Goal: Transaction & Acquisition: Purchase product/service

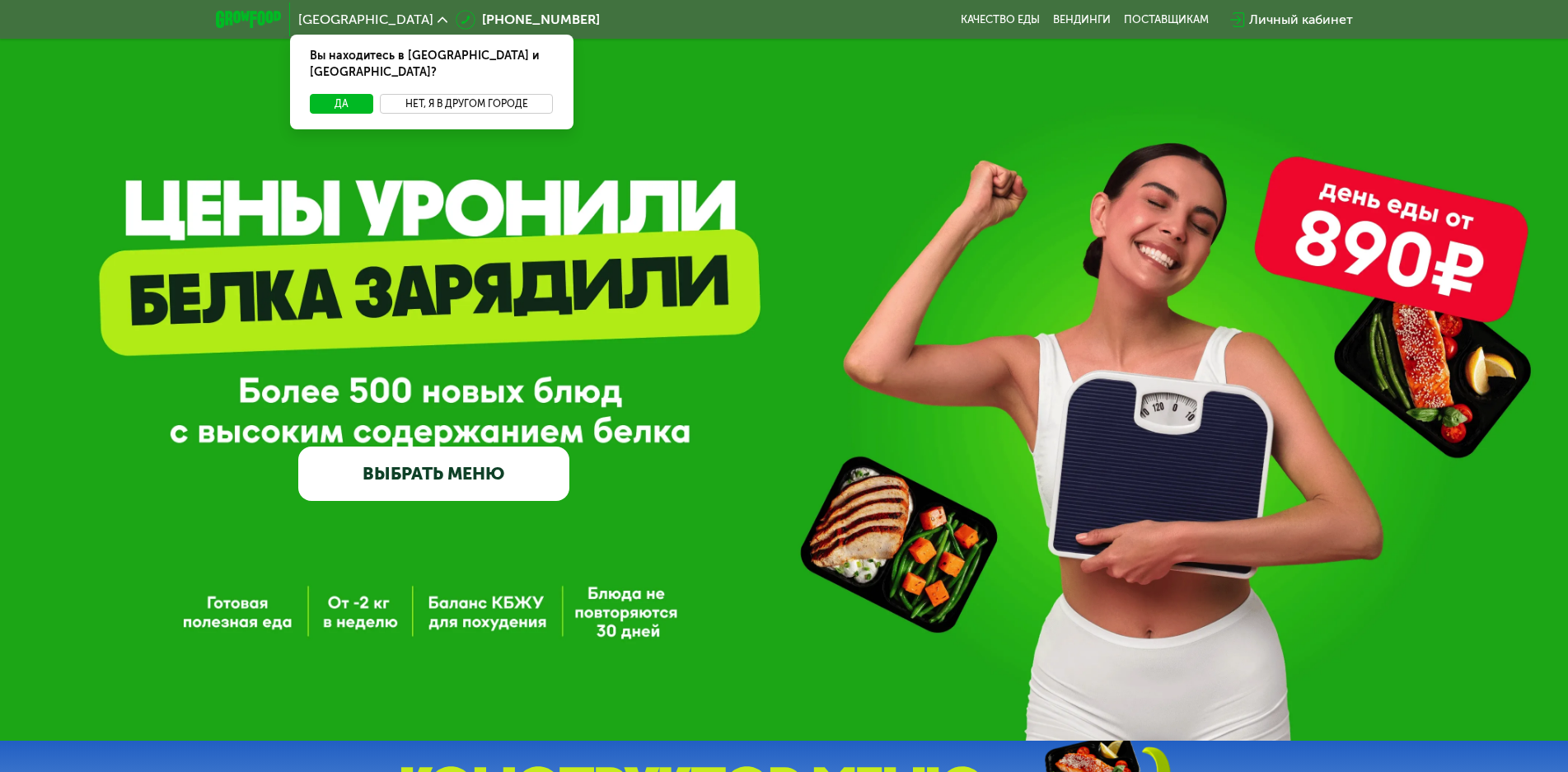
click at [428, 94] on button "Нет, я в другом городе" at bounding box center [467, 103] width 174 height 19
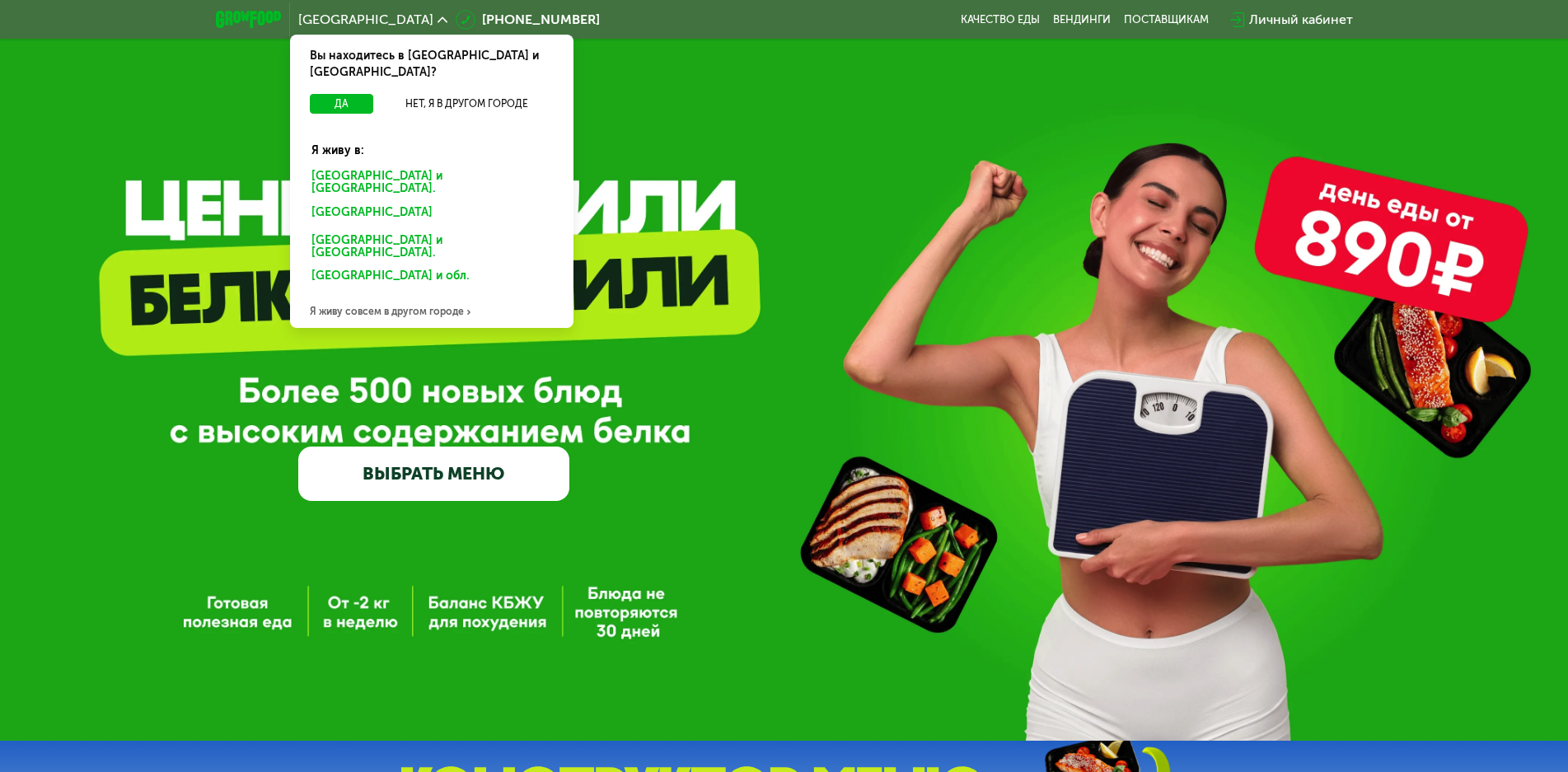
drag, startPoint x: 383, startPoint y: 159, endPoint x: 545, endPoint y: 155, distance: 162.0
click at [383, 202] on div "Санкт-Петербурге и обл." at bounding box center [428, 214] width 257 height 26
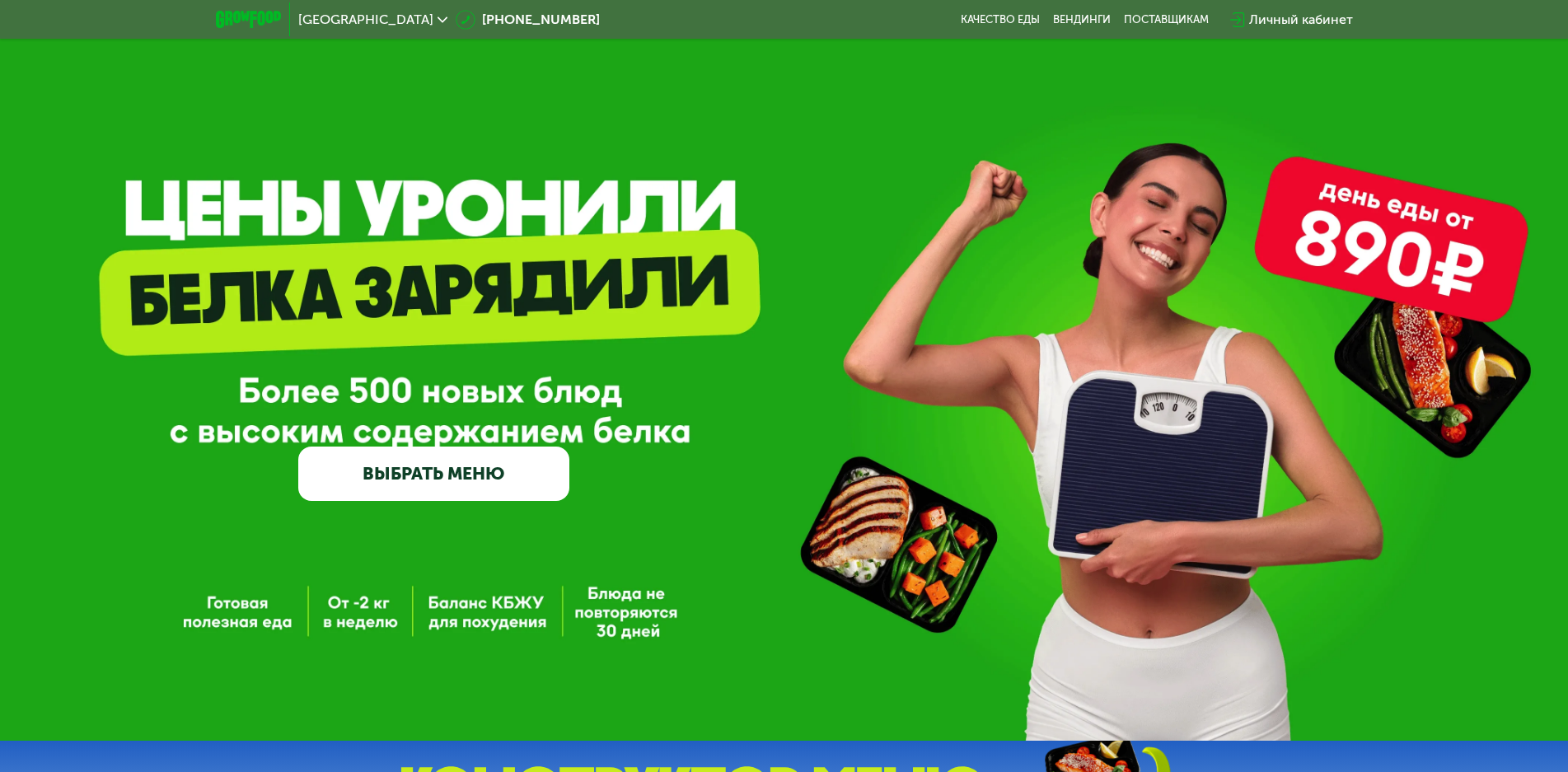
click at [492, 481] on link "ВЫБРАТЬ МЕНЮ" at bounding box center [434, 473] width 271 height 54
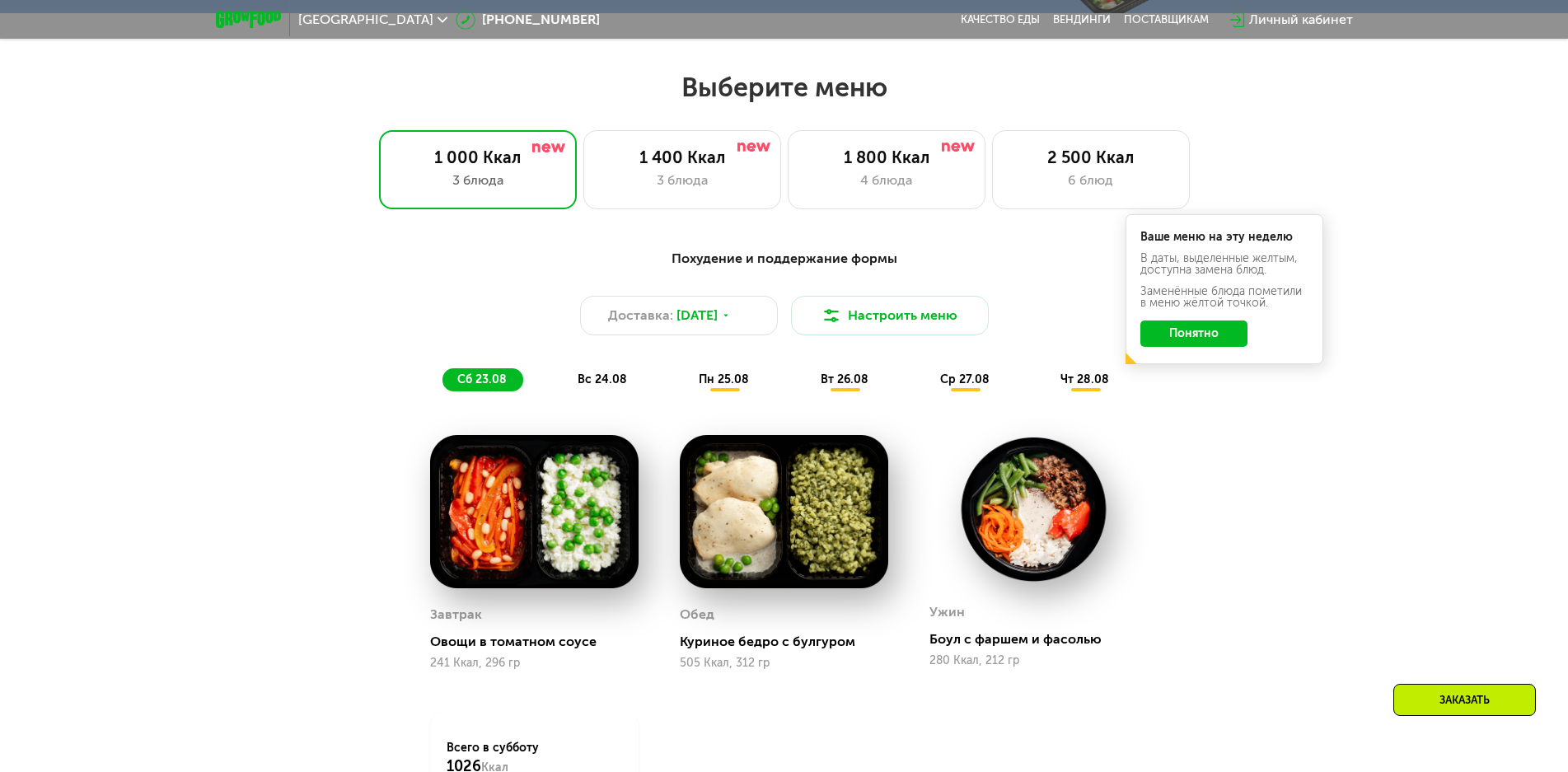
scroll to position [890, 0]
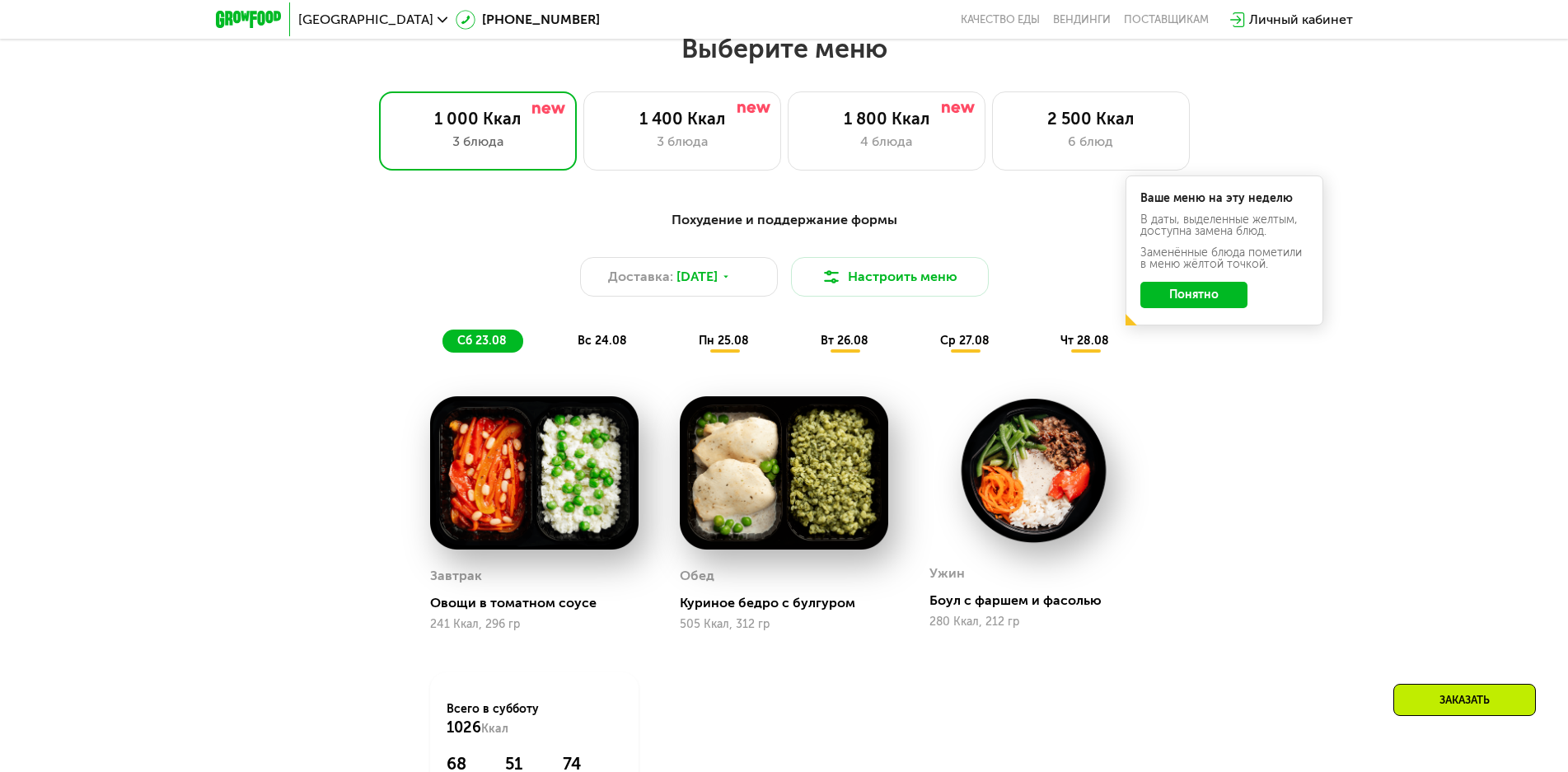
click at [1243, 302] on button "Понятно" at bounding box center [1194, 295] width 107 height 26
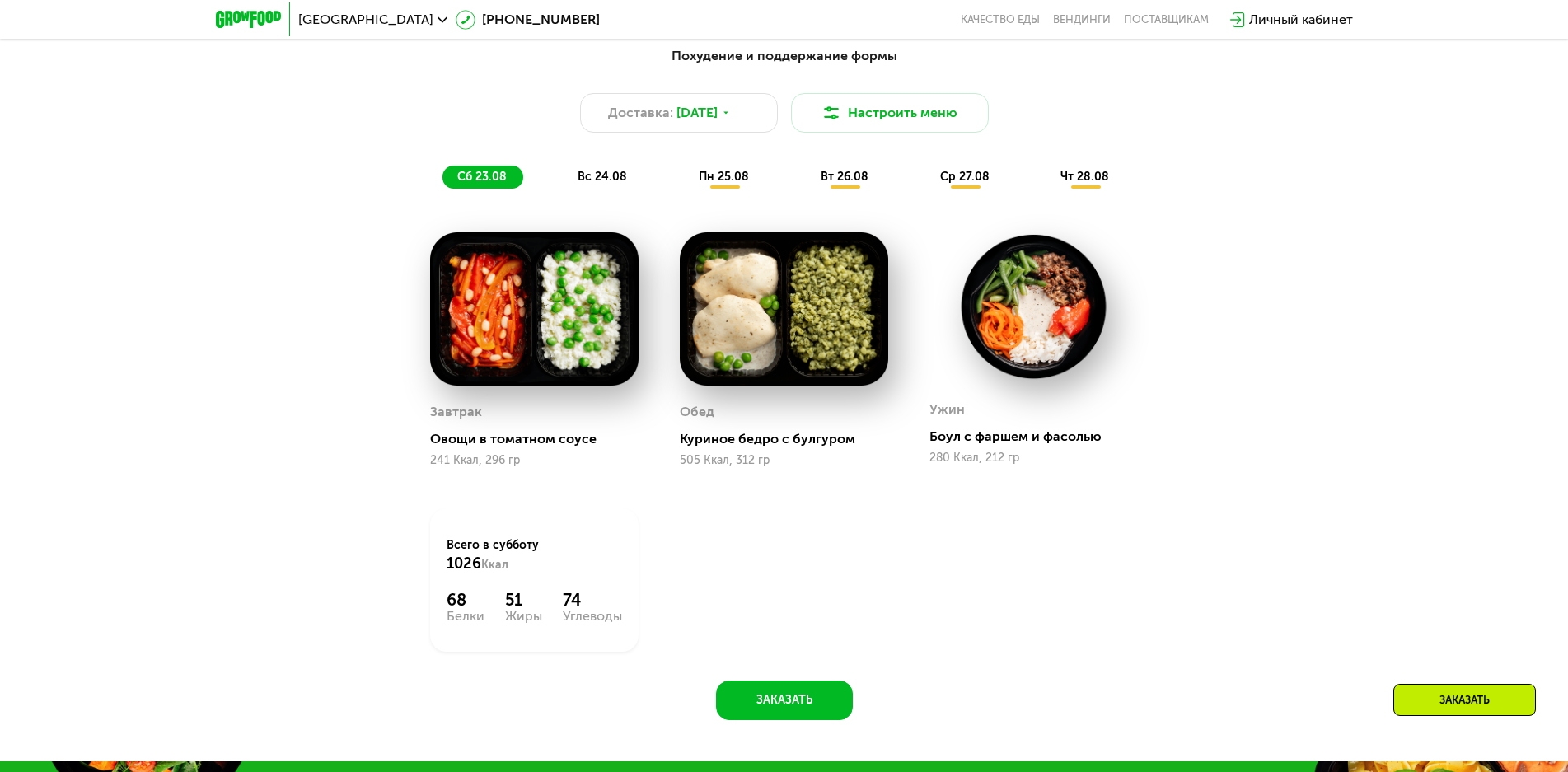
scroll to position [1054, 0]
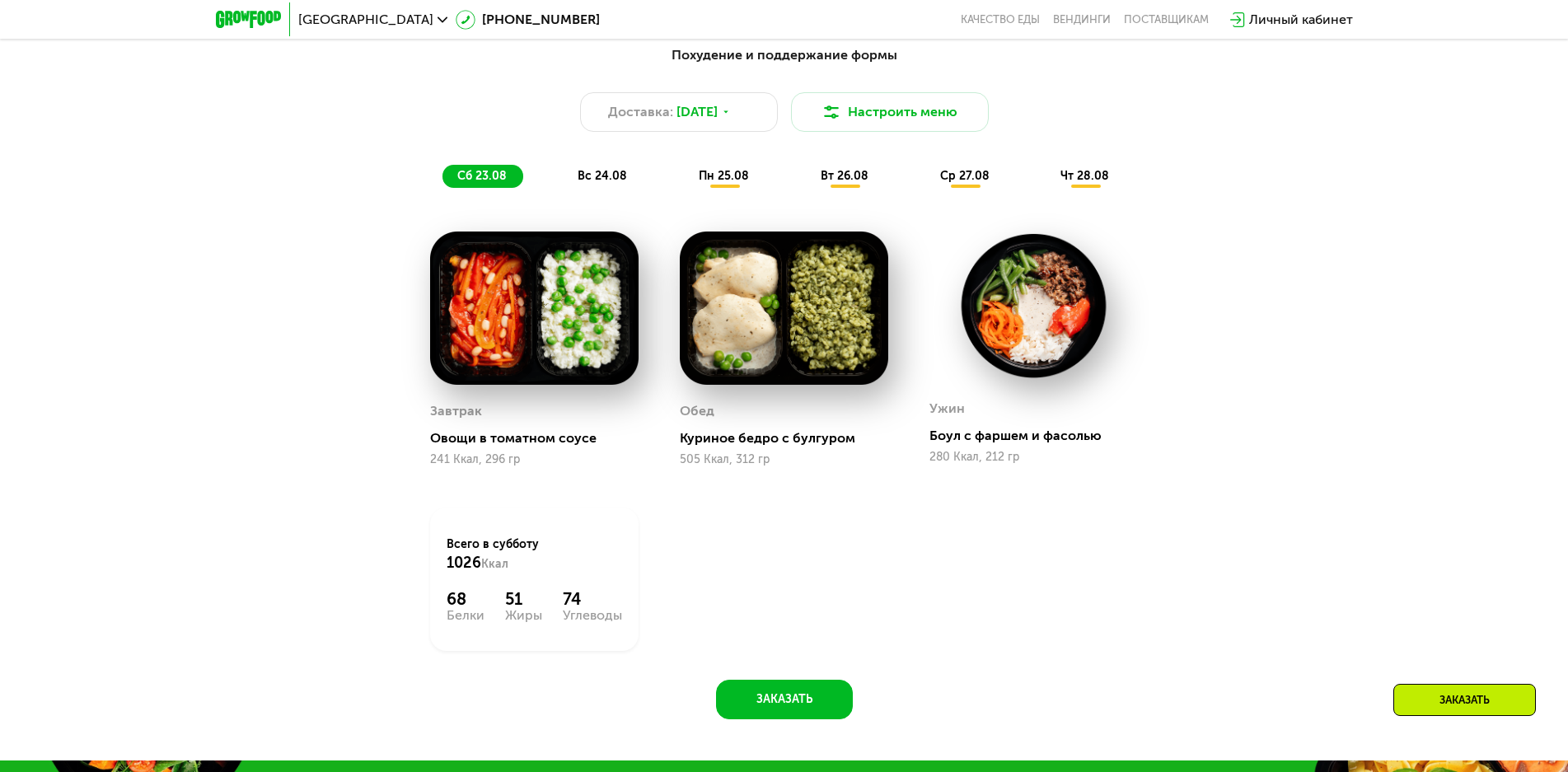
click at [607, 180] on span "вс 24.08" at bounding box center [602, 176] width 49 height 14
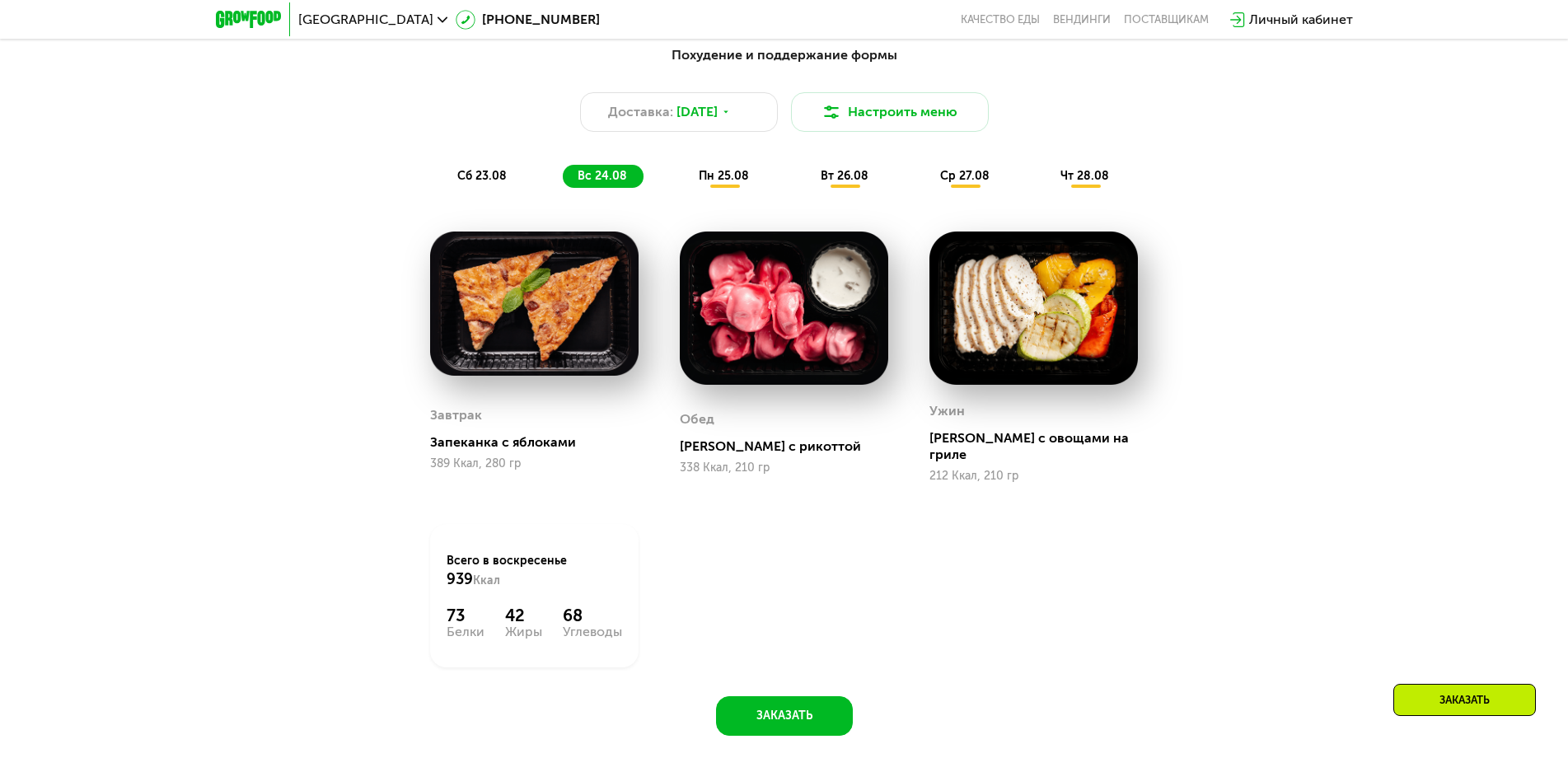
click at [728, 183] on span "пн 25.08" at bounding box center [724, 176] width 50 height 14
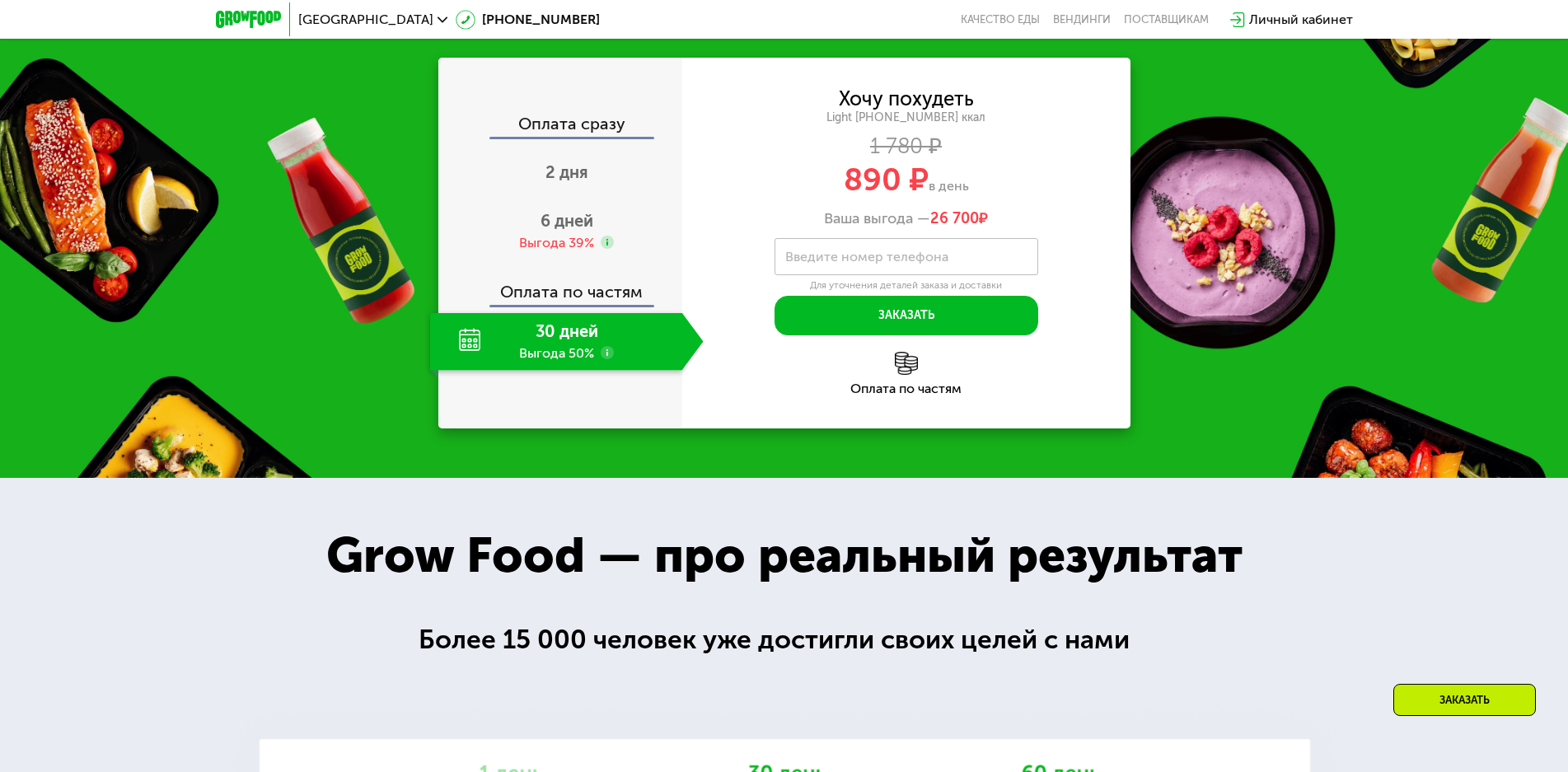
scroll to position [1878, 0]
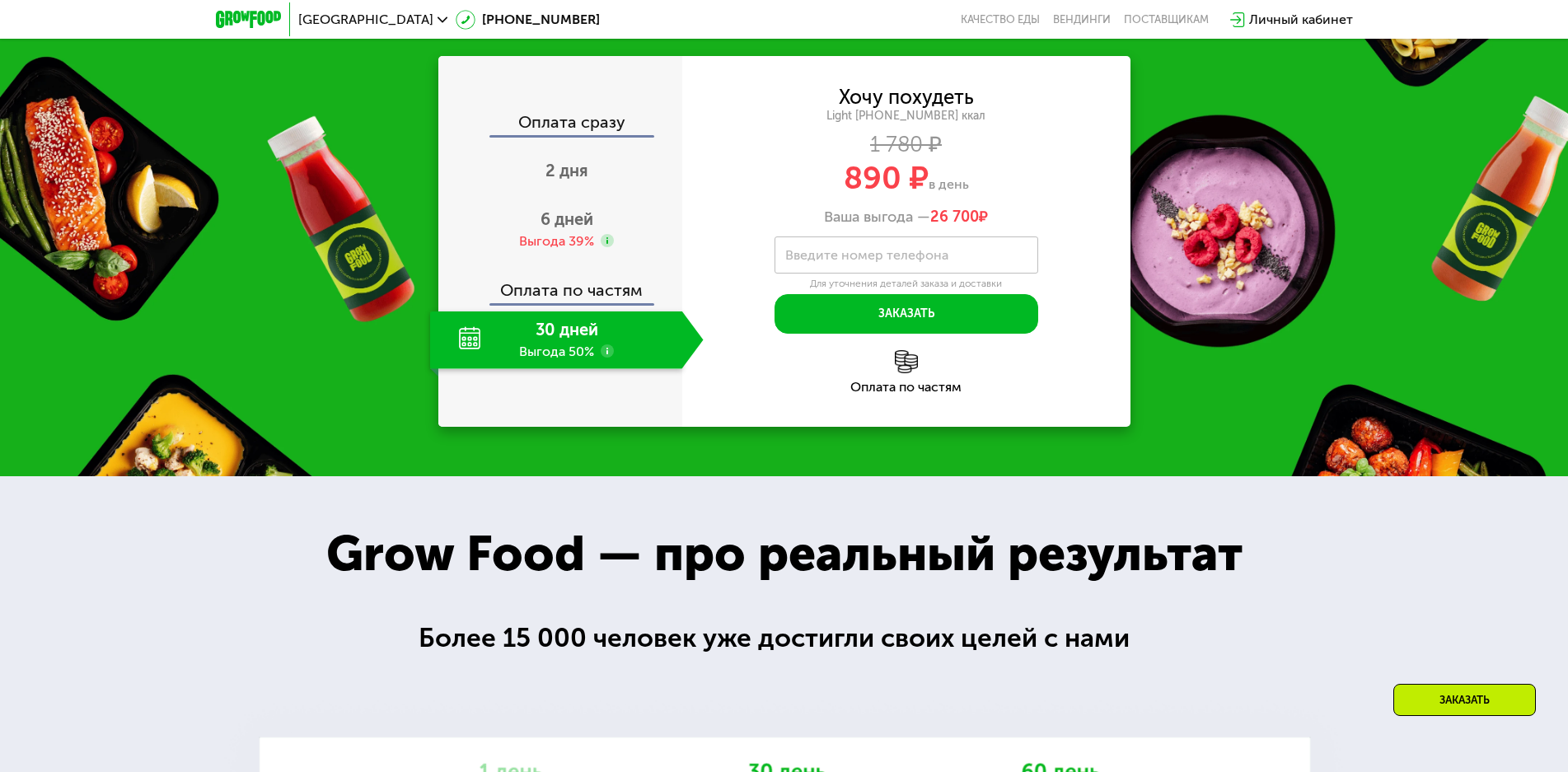
click at [563, 369] on div "30 дней Выгода 50%" at bounding box center [556, 340] width 252 height 58
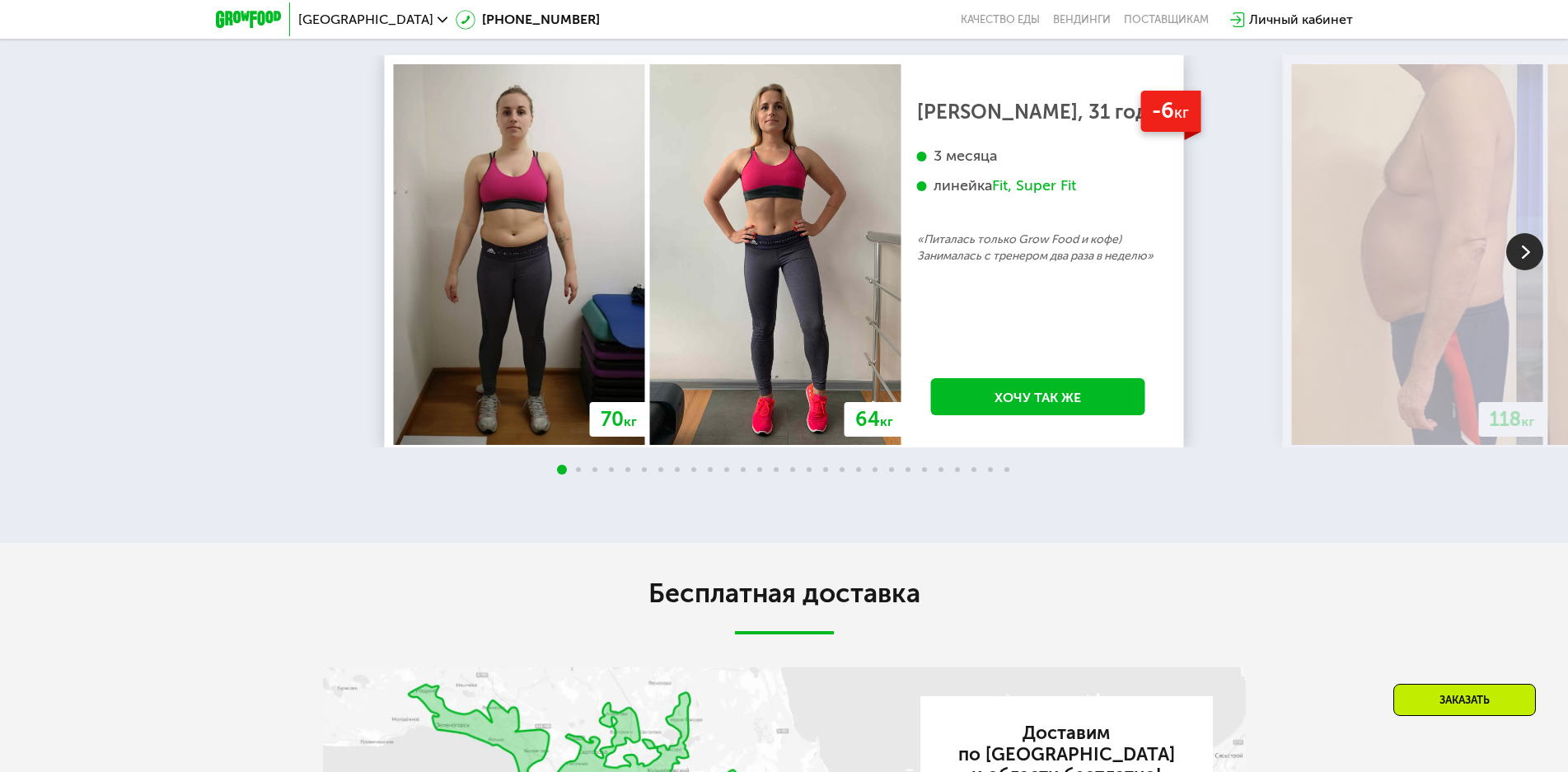
scroll to position [3196, 0]
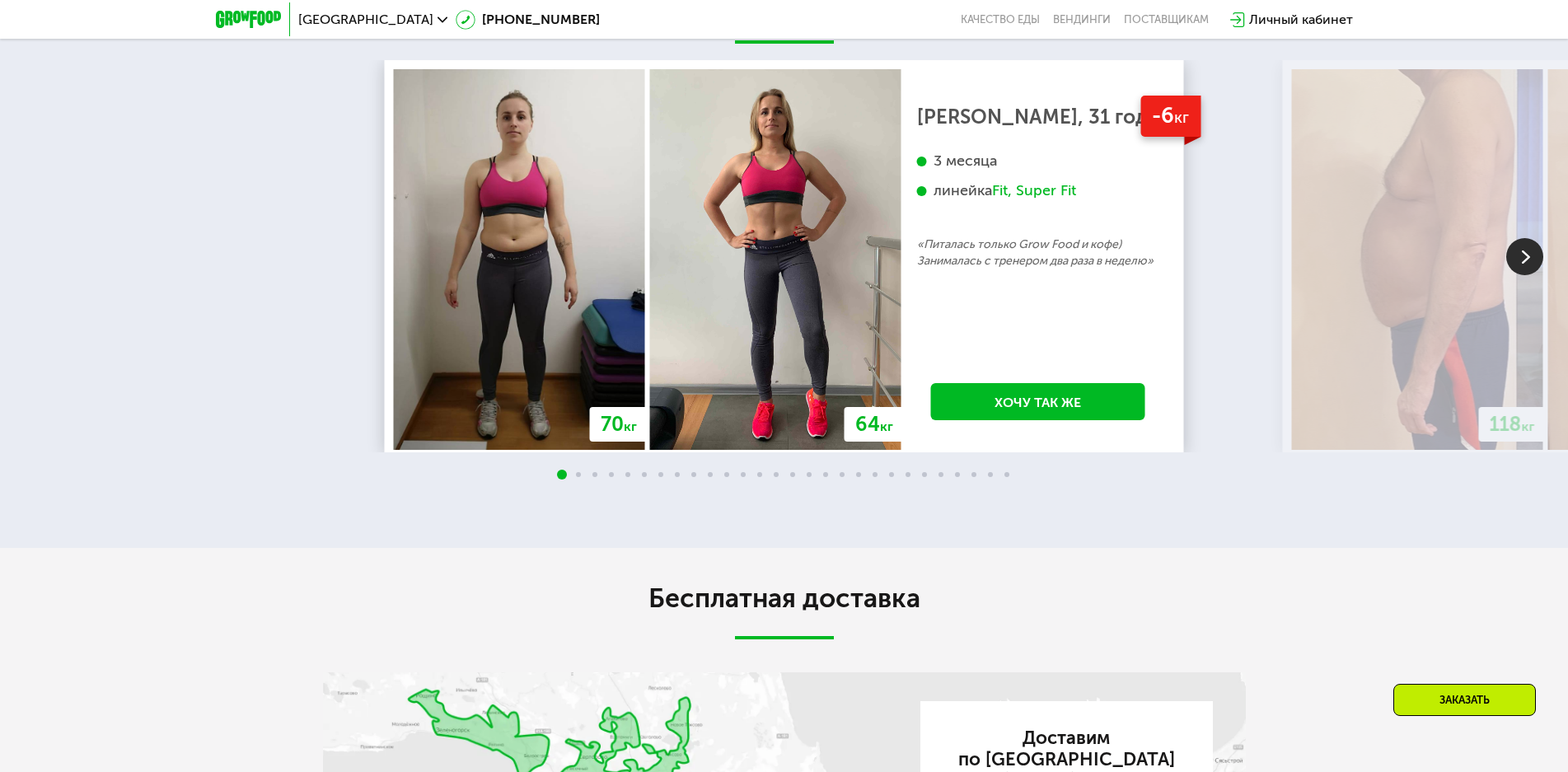
click at [1534, 275] on img at bounding box center [1524, 256] width 37 height 37
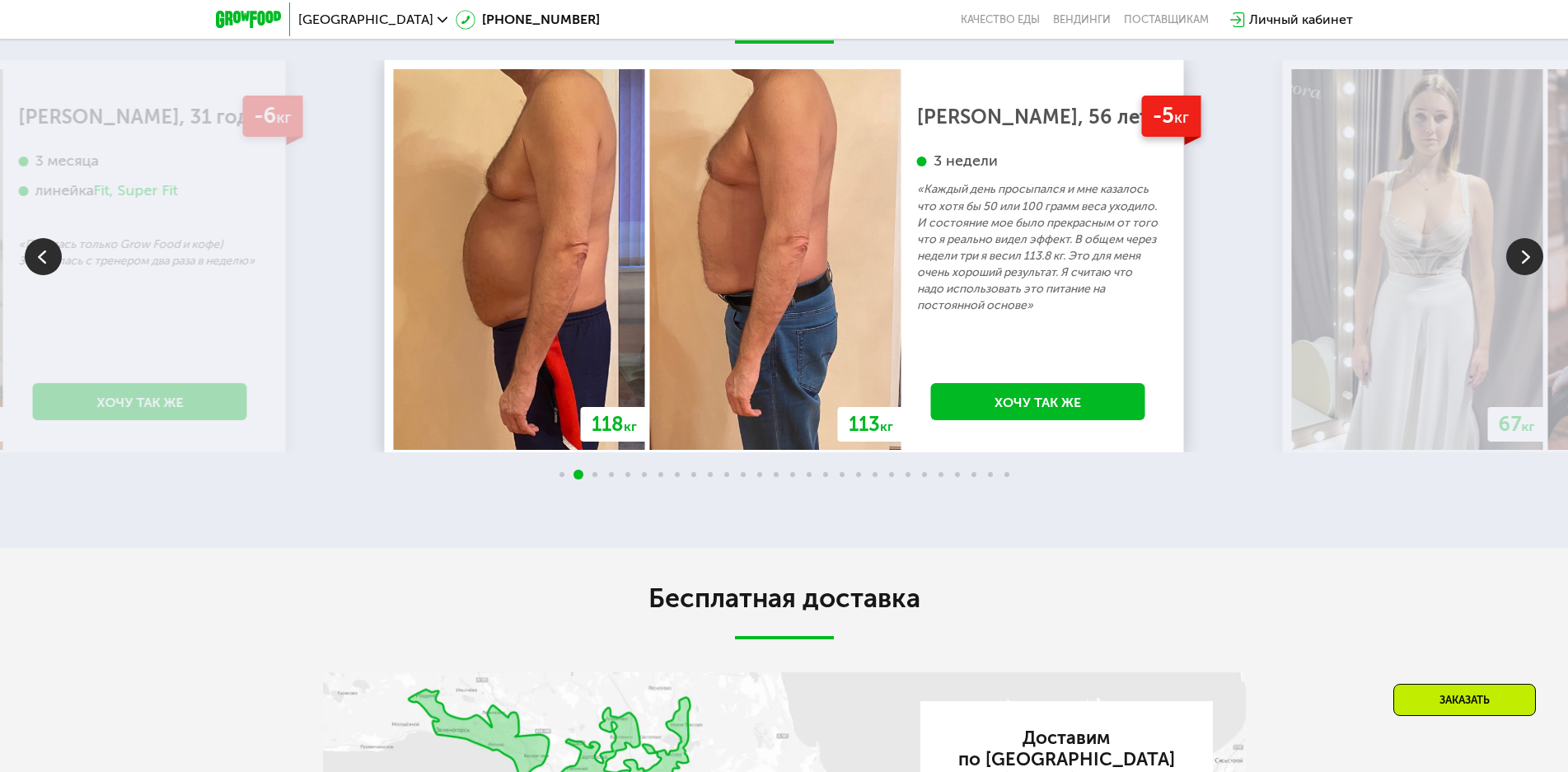
click at [1534, 275] on img at bounding box center [1524, 256] width 37 height 37
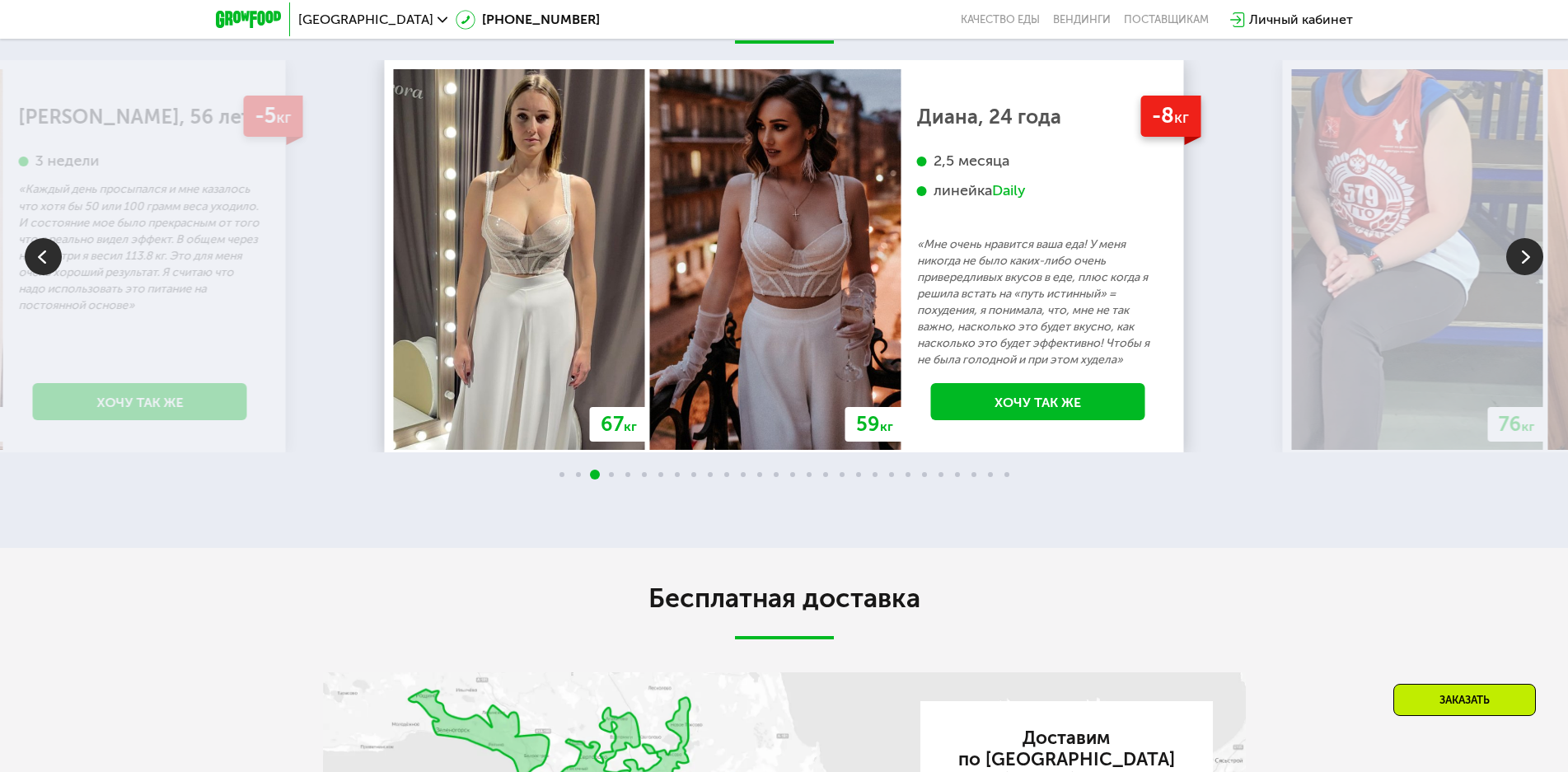
click at [1534, 275] on img at bounding box center [1524, 256] width 37 height 37
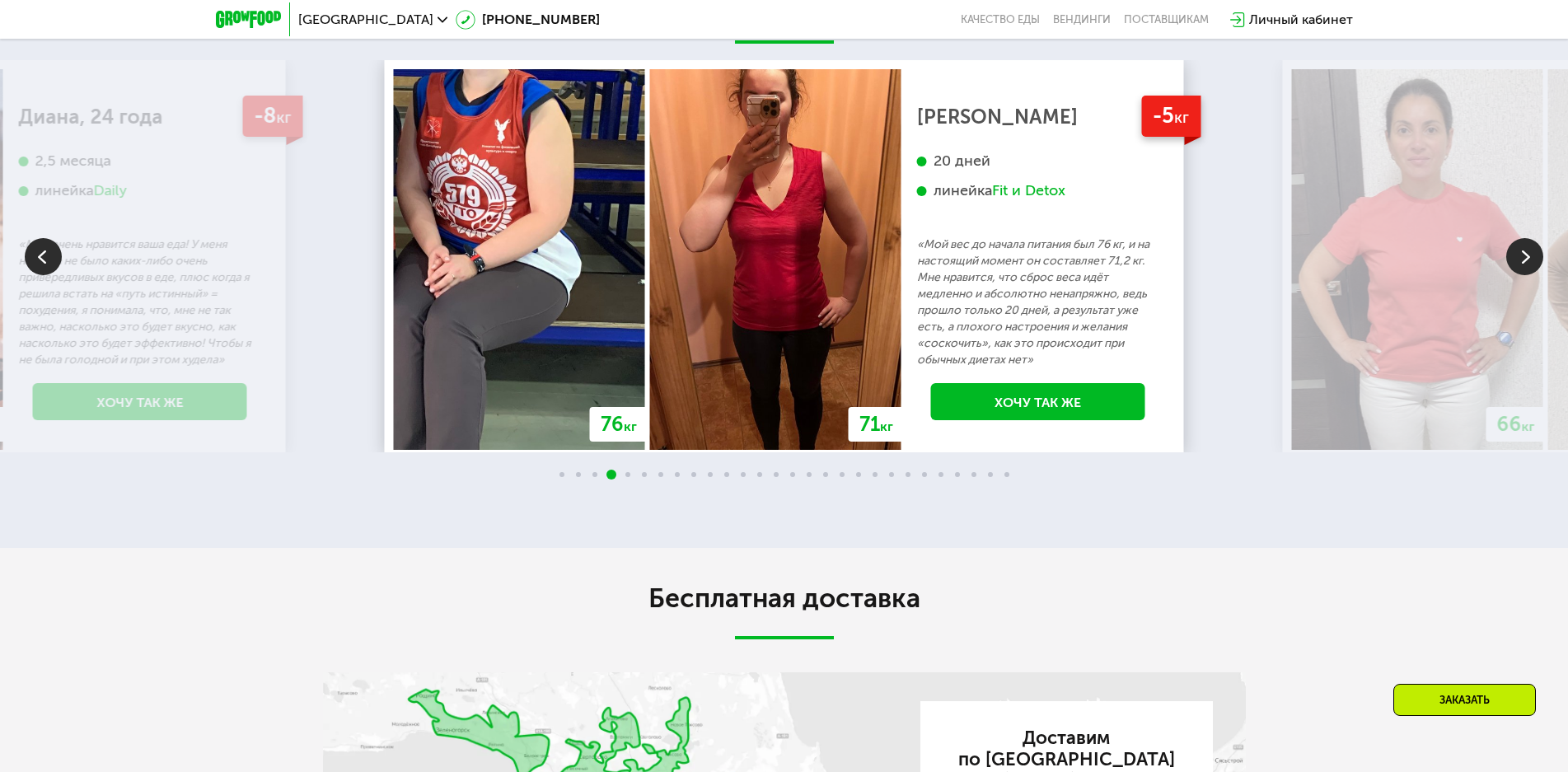
click at [1534, 275] on img at bounding box center [1524, 256] width 37 height 37
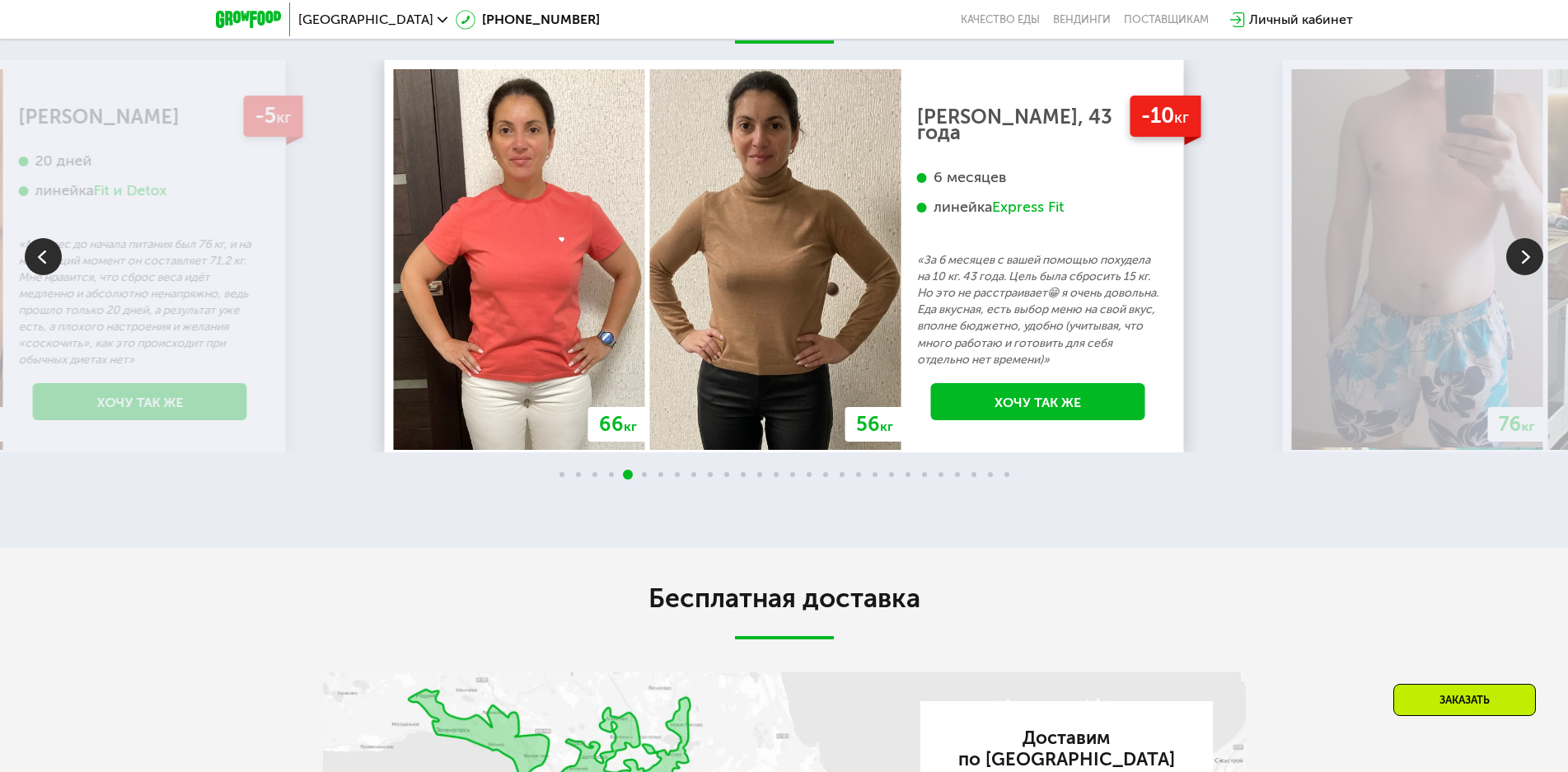
click at [1534, 275] on img at bounding box center [1524, 256] width 37 height 37
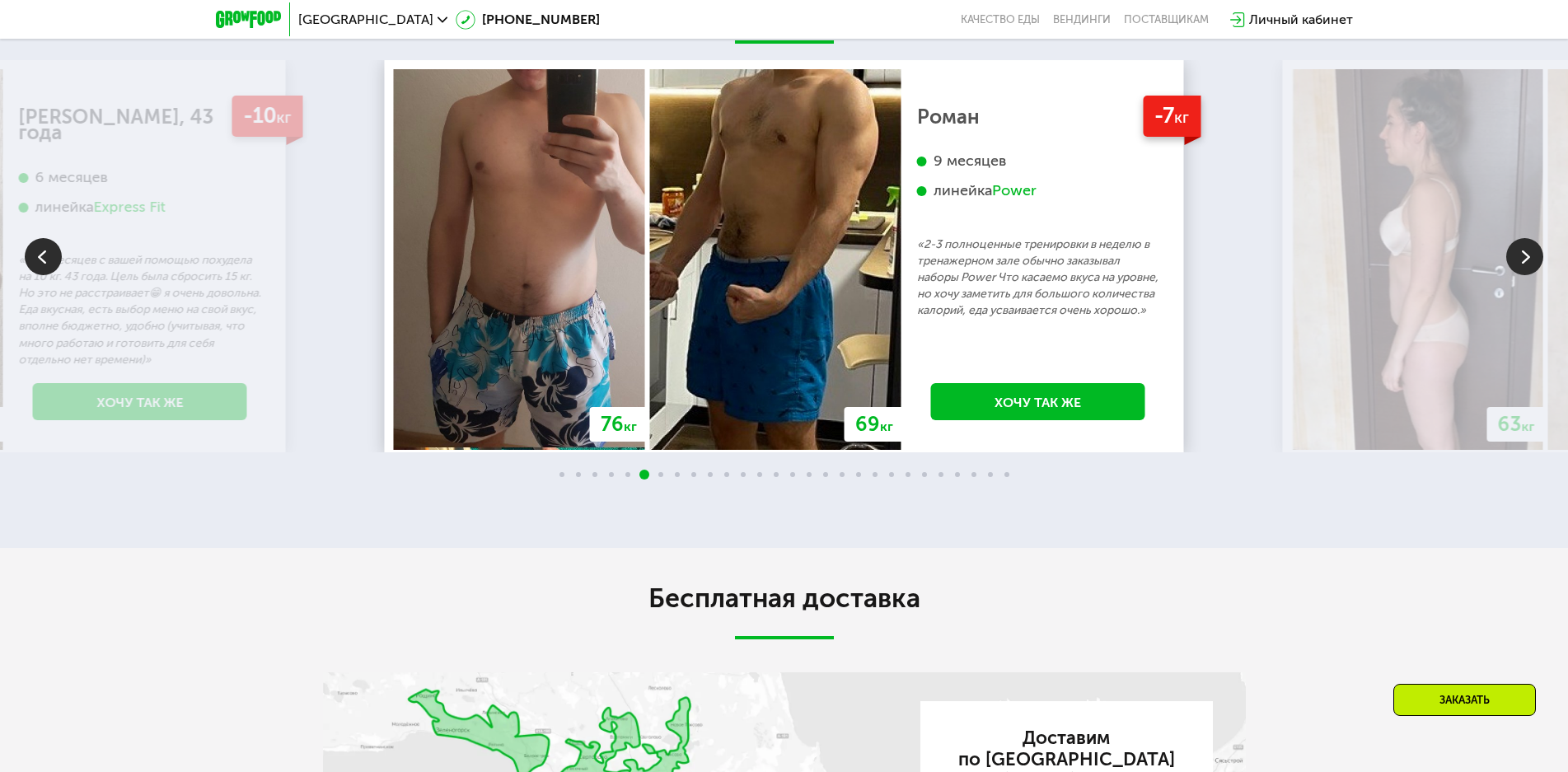
click at [1518, 275] on img at bounding box center [1524, 256] width 37 height 37
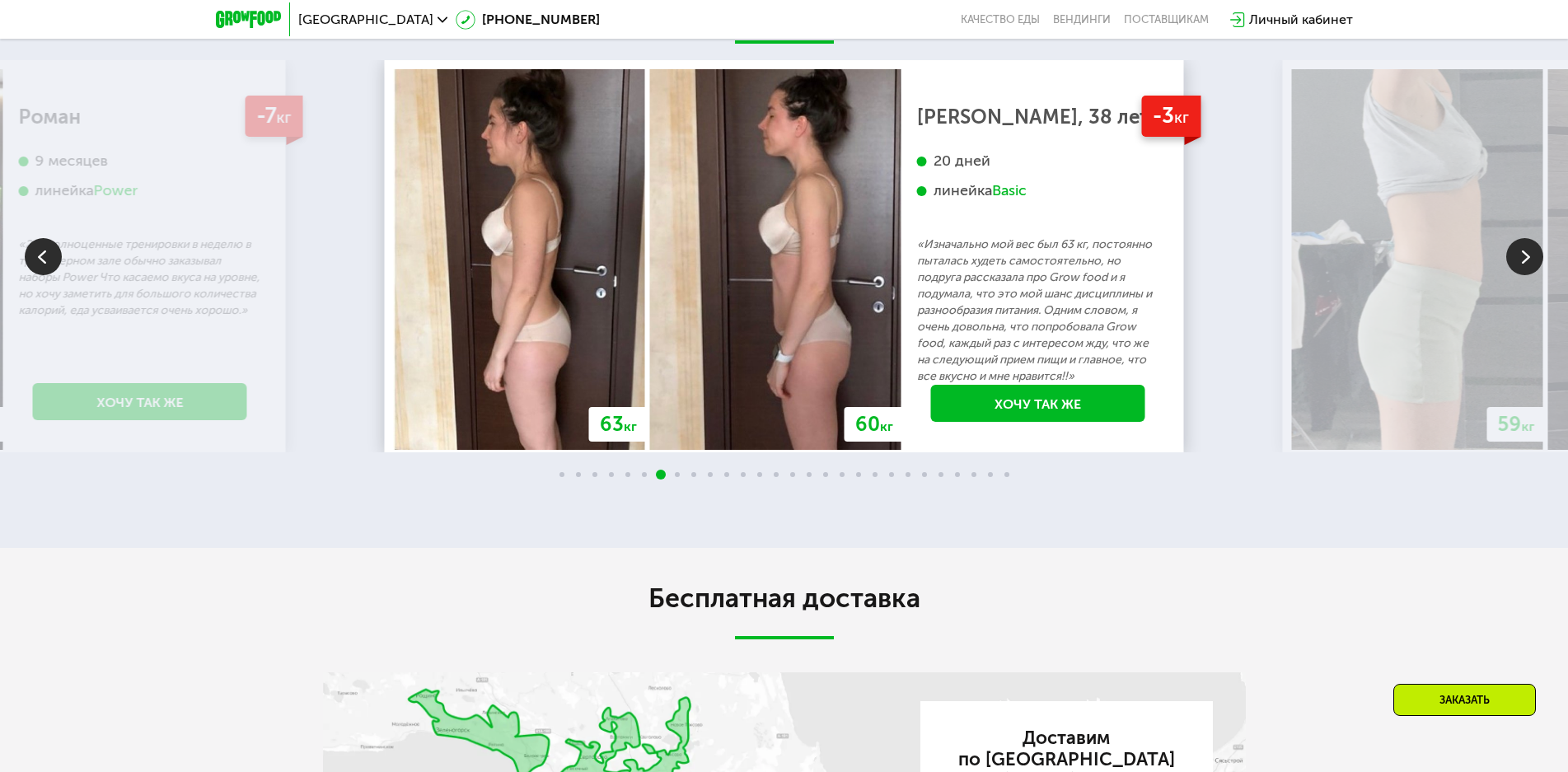
click at [1524, 275] on img at bounding box center [1524, 256] width 37 height 37
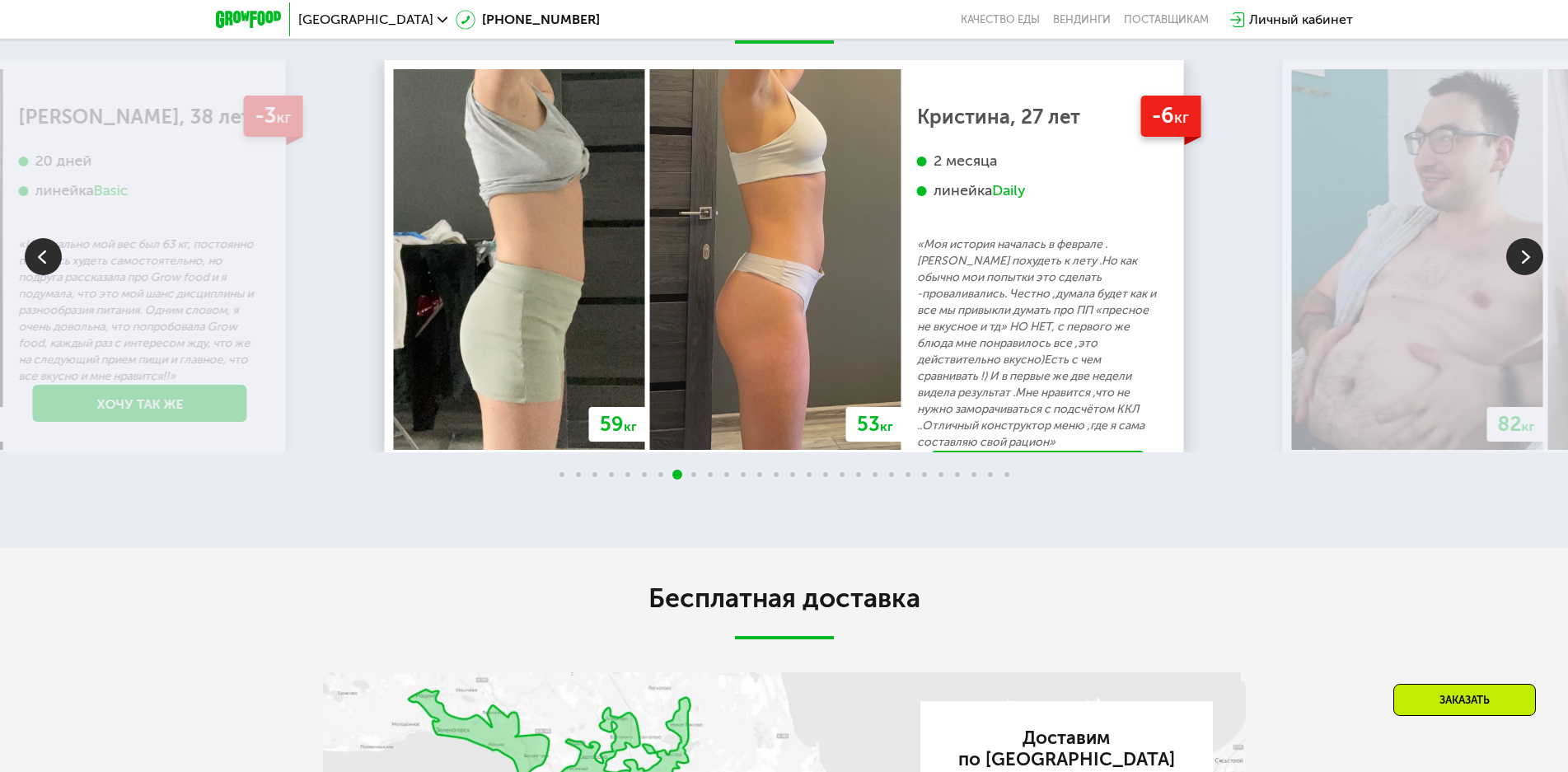
click at [1524, 275] on img at bounding box center [1524, 256] width 37 height 37
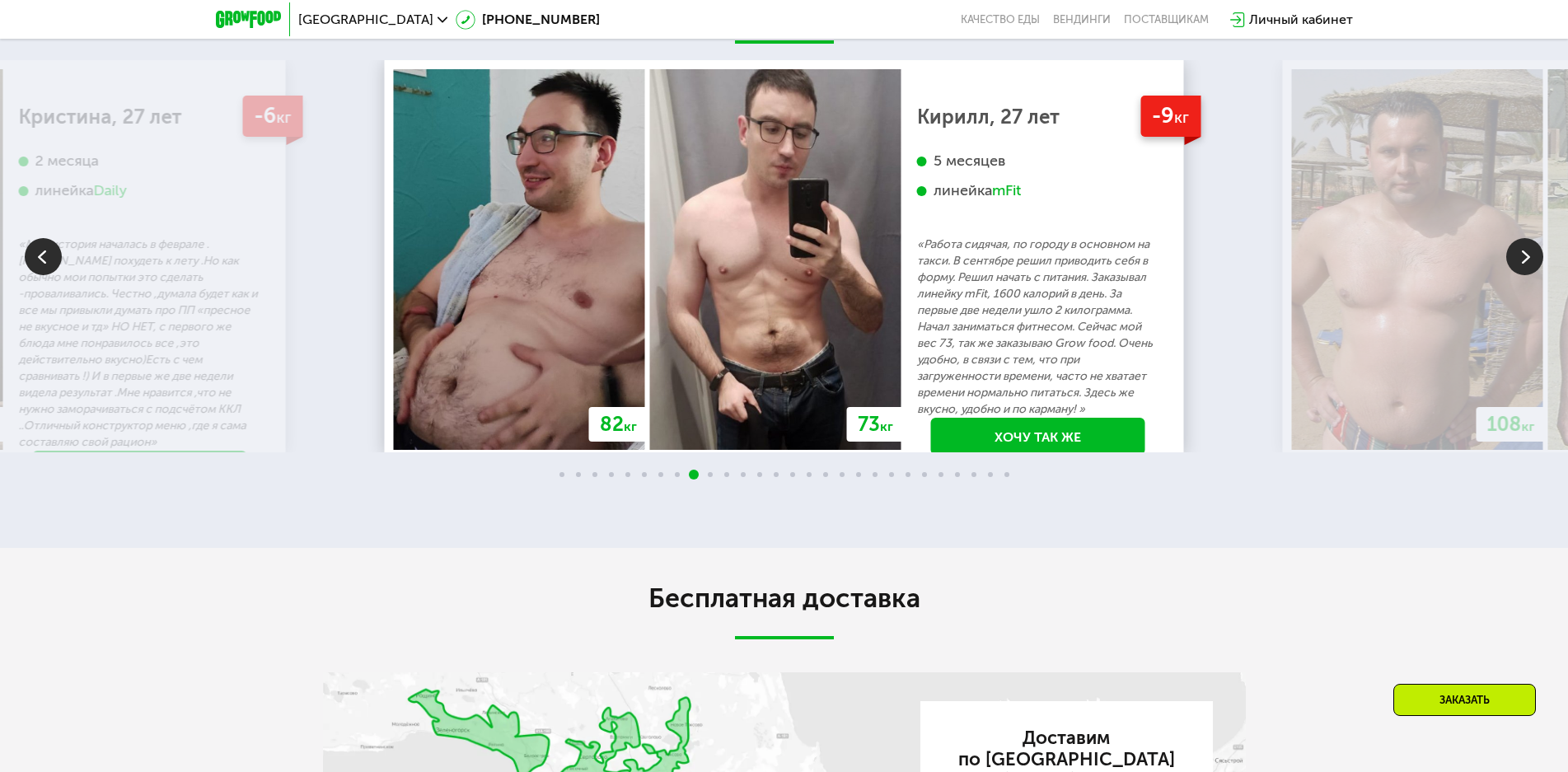
click at [1524, 275] on img at bounding box center [1524, 256] width 37 height 37
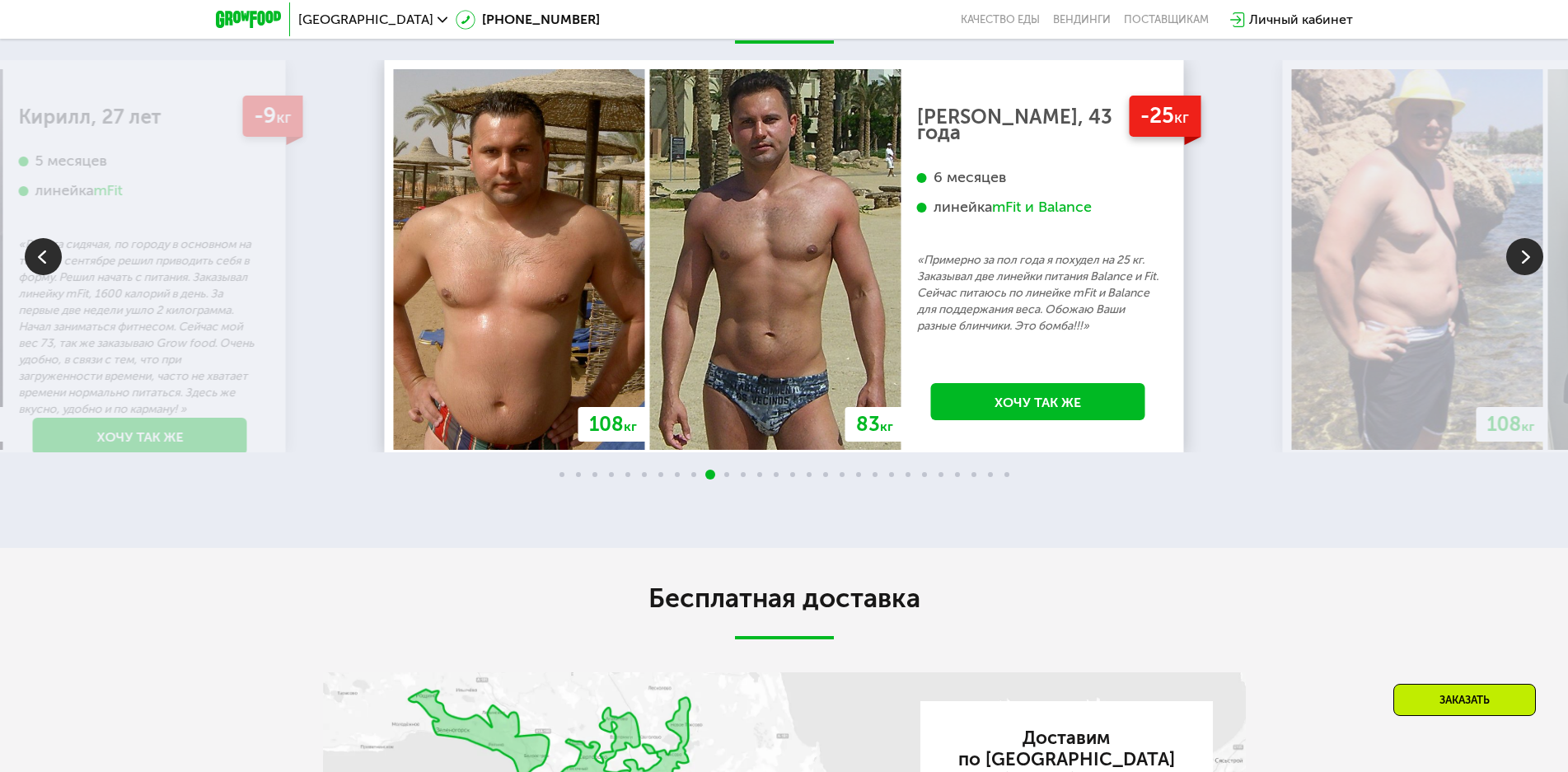
click at [1524, 275] on img at bounding box center [1524, 256] width 37 height 37
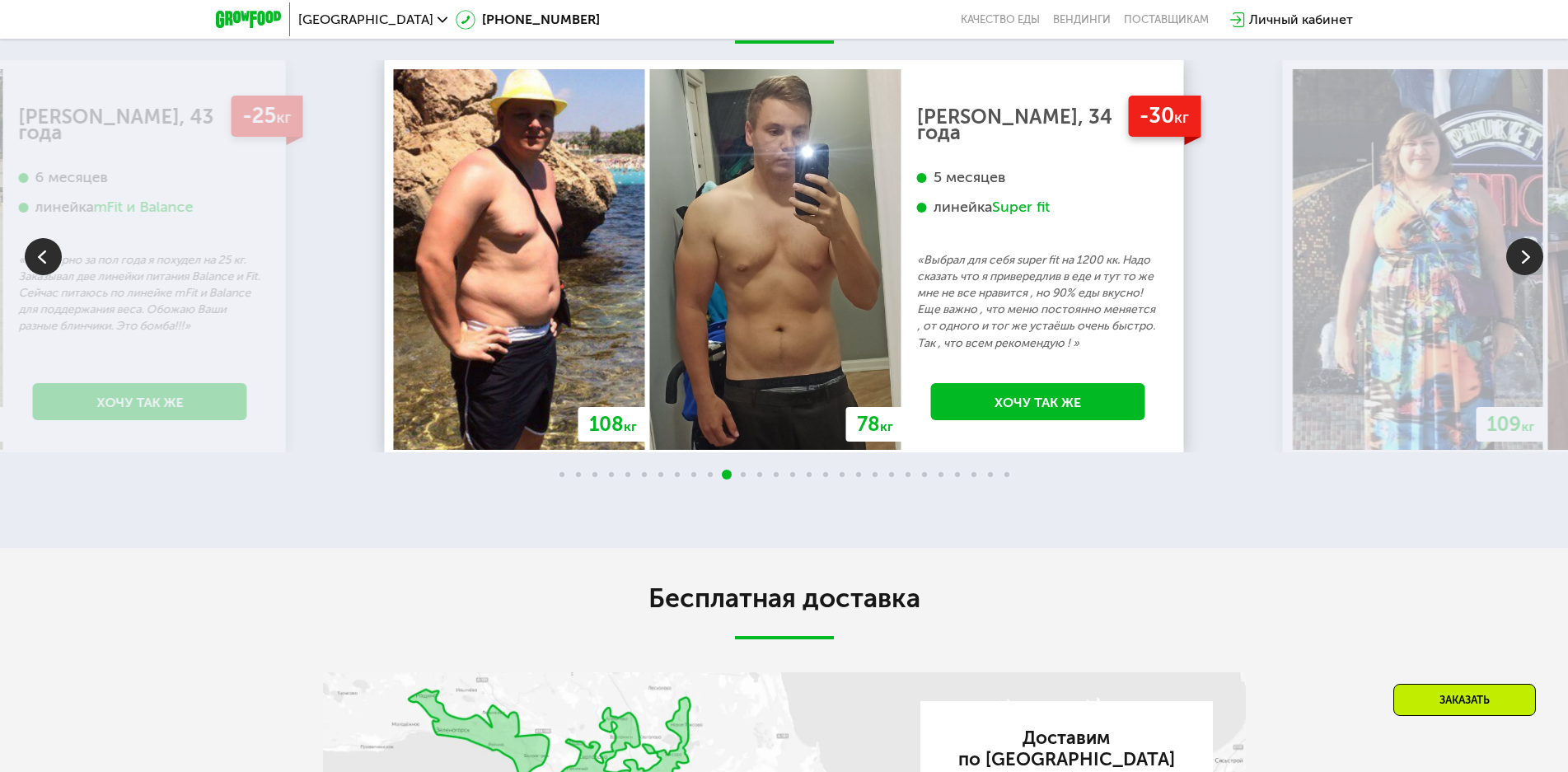
click at [1524, 275] on img at bounding box center [1524, 256] width 37 height 37
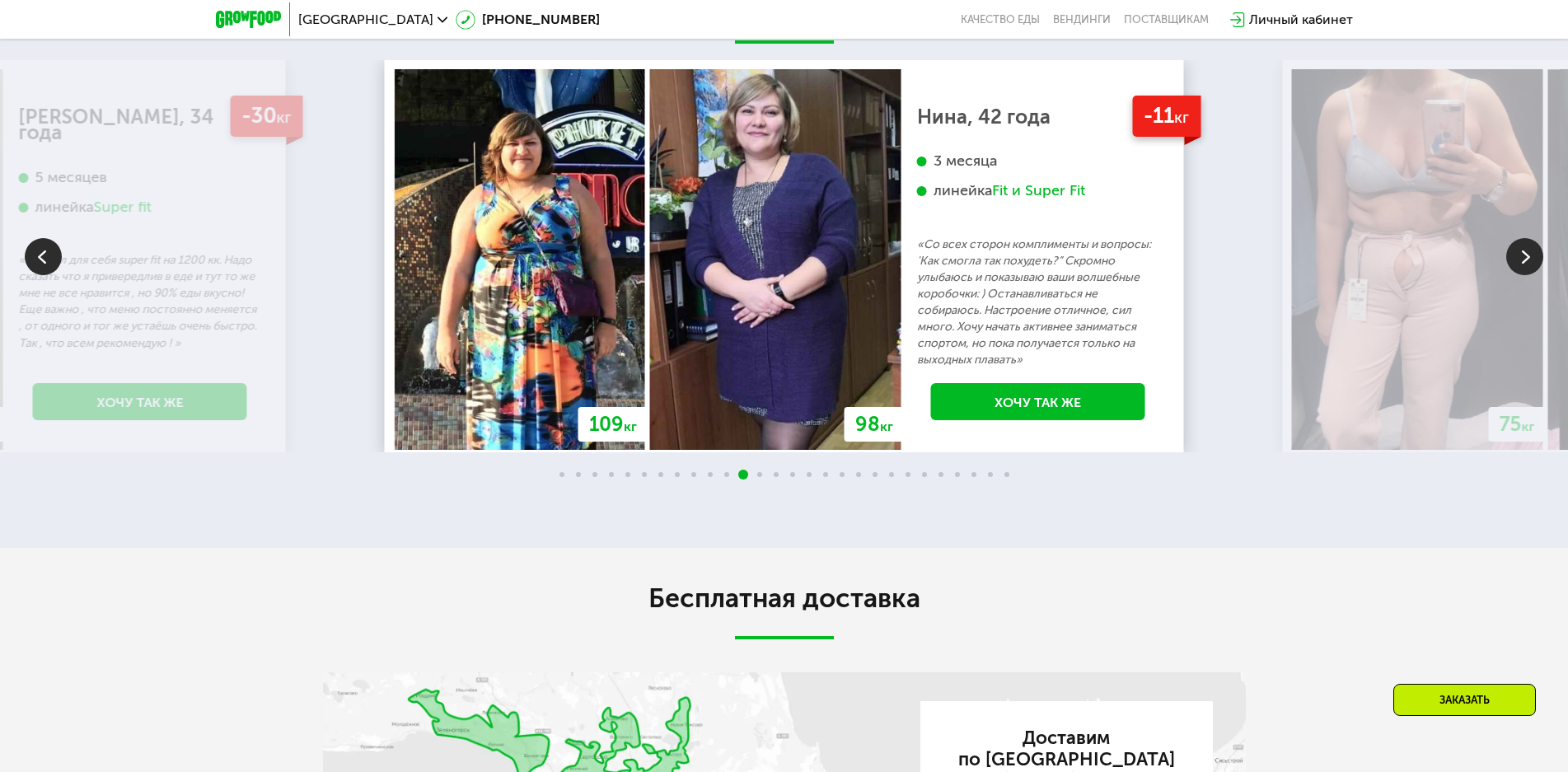
click at [1524, 275] on img at bounding box center [1524, 256] width 37 height 37
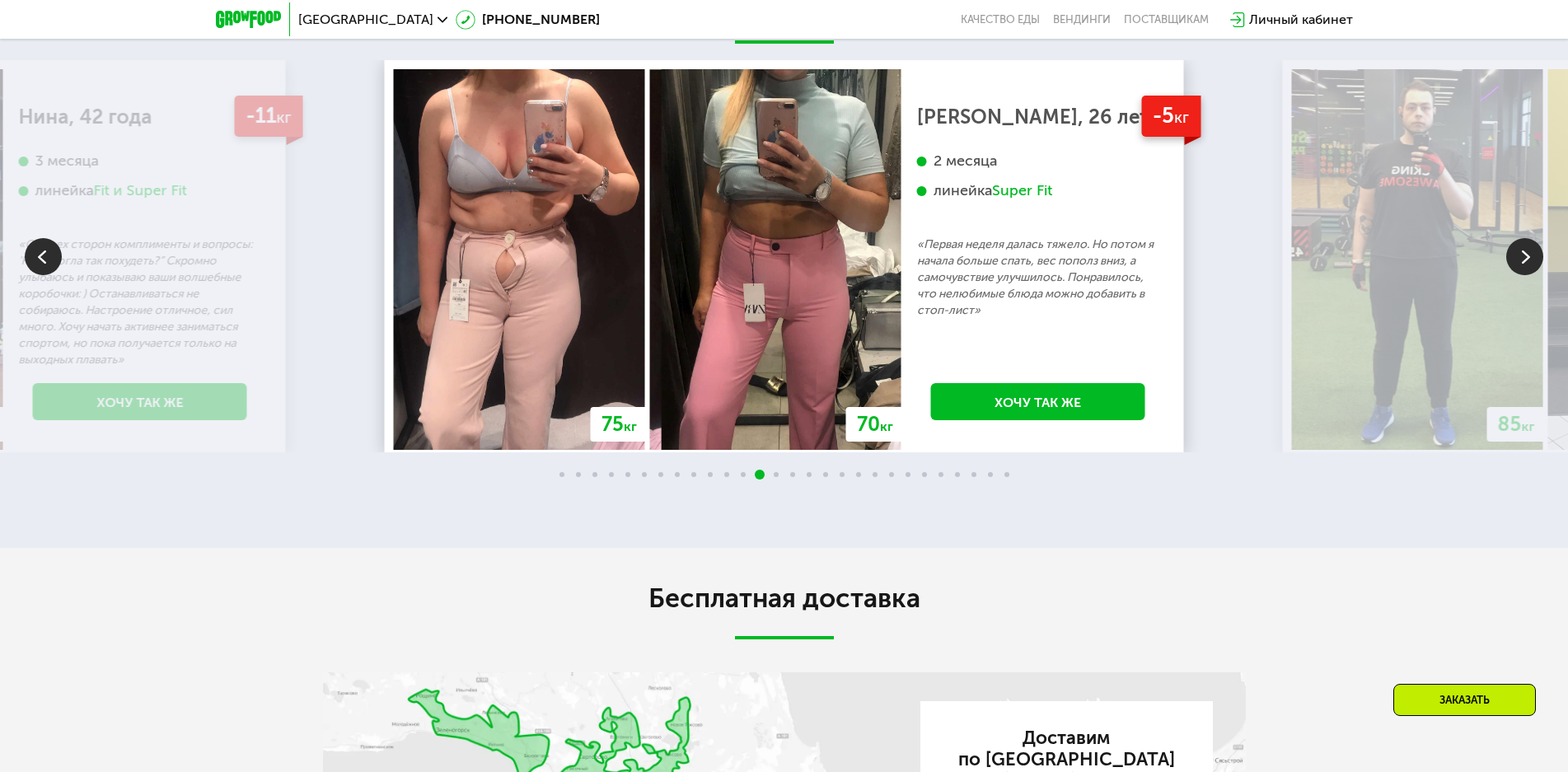
click at [1524, 275] on img at bounding box center [1524, 256] width 37 height 37
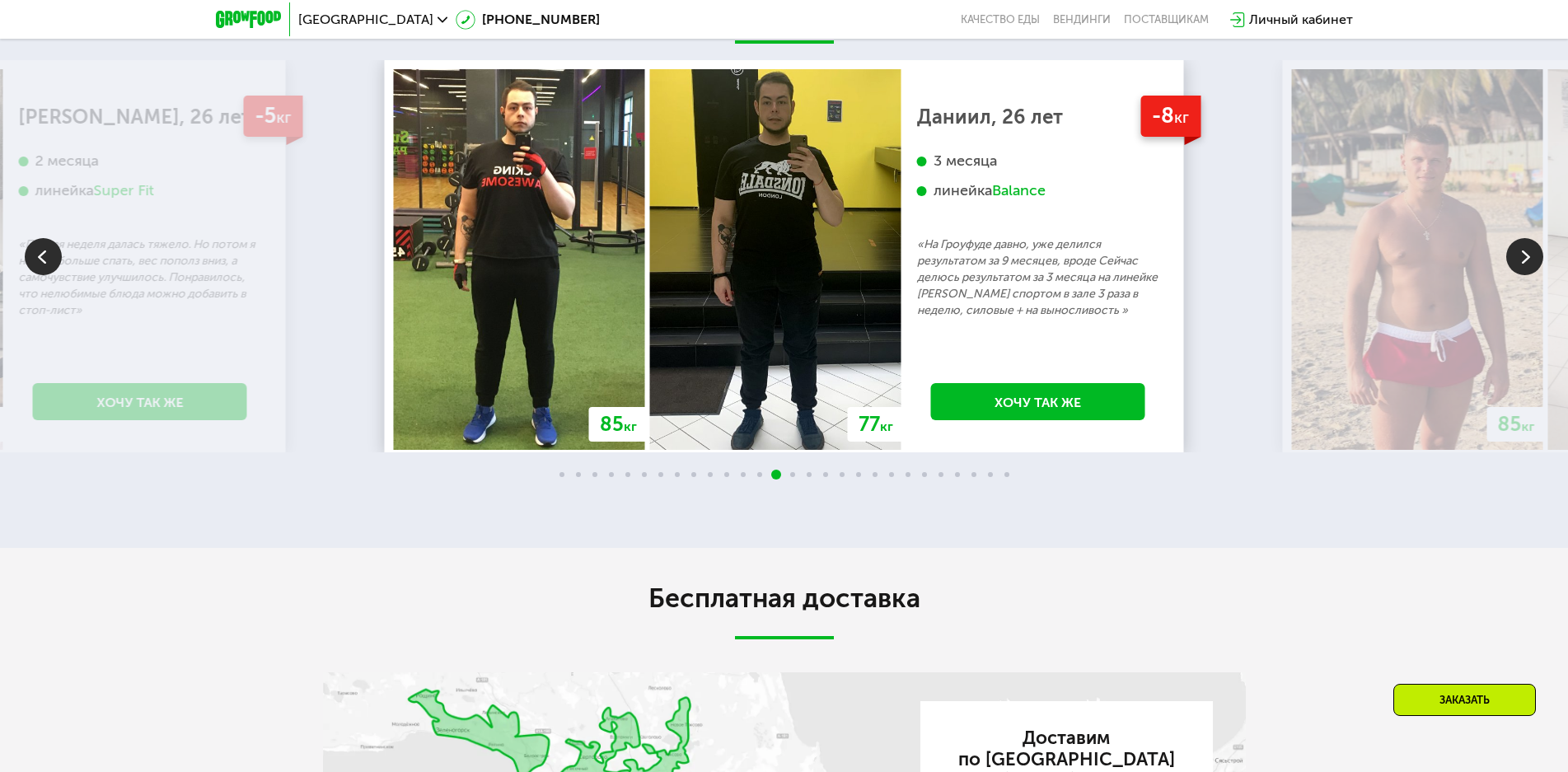
click at [1525, 275] on img at bounding box center [1524, 256] width 37 height 37
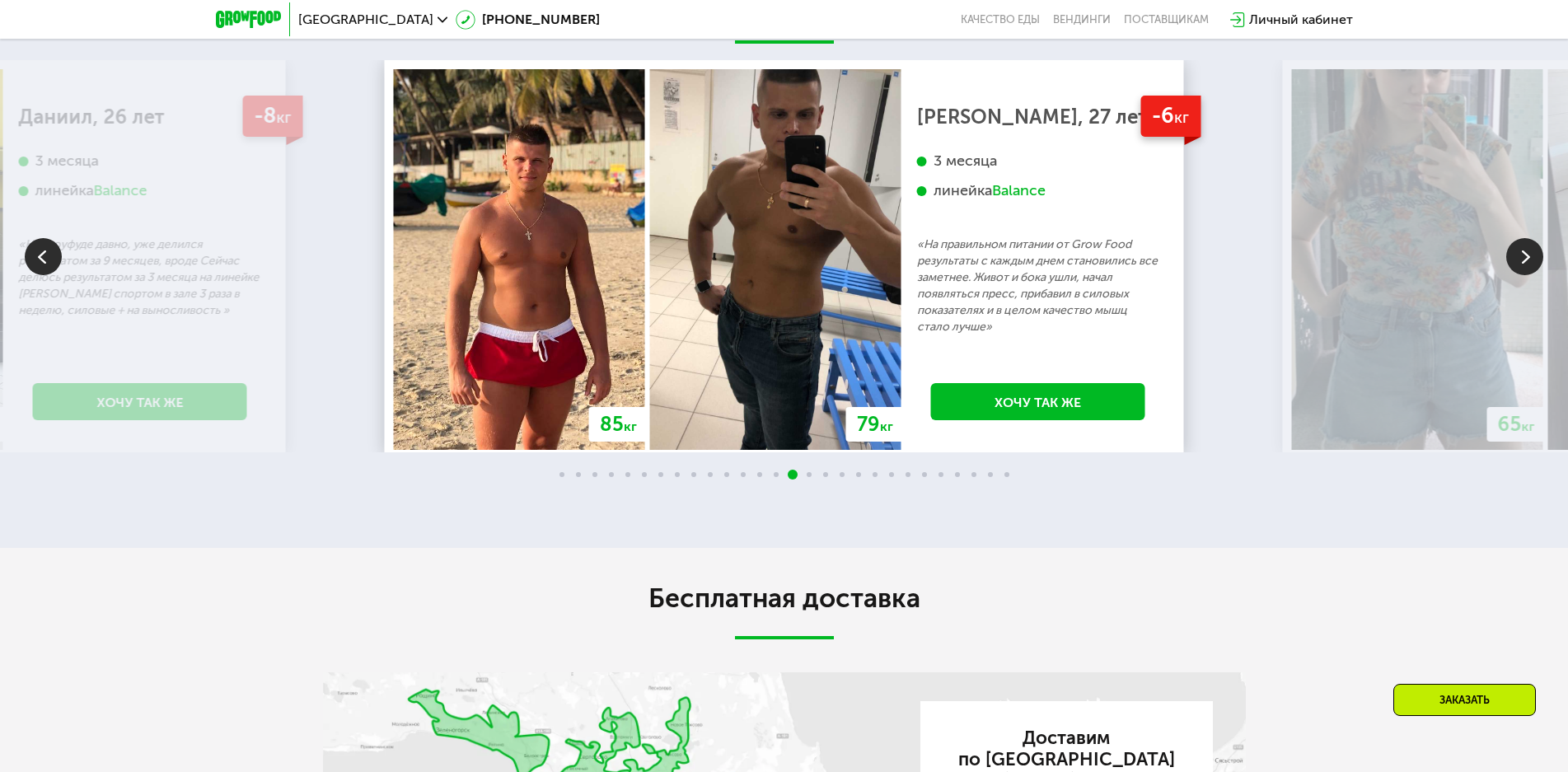
click at [1525, 275] on img at bounding box center [1524, 256] width 37 height 37
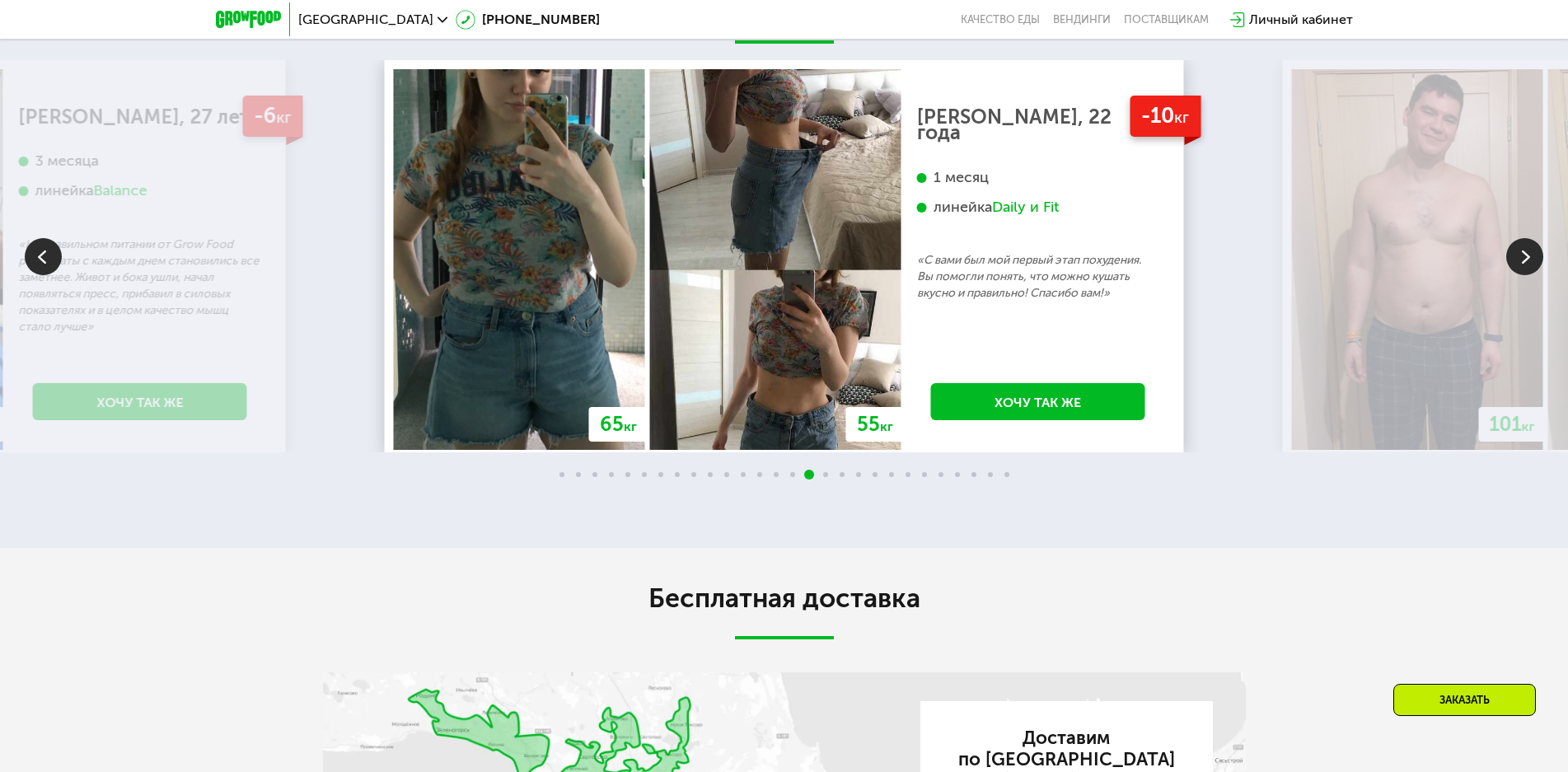
click at [1525, 275] on img at bounding box center [1524, 256] width 37 height 37
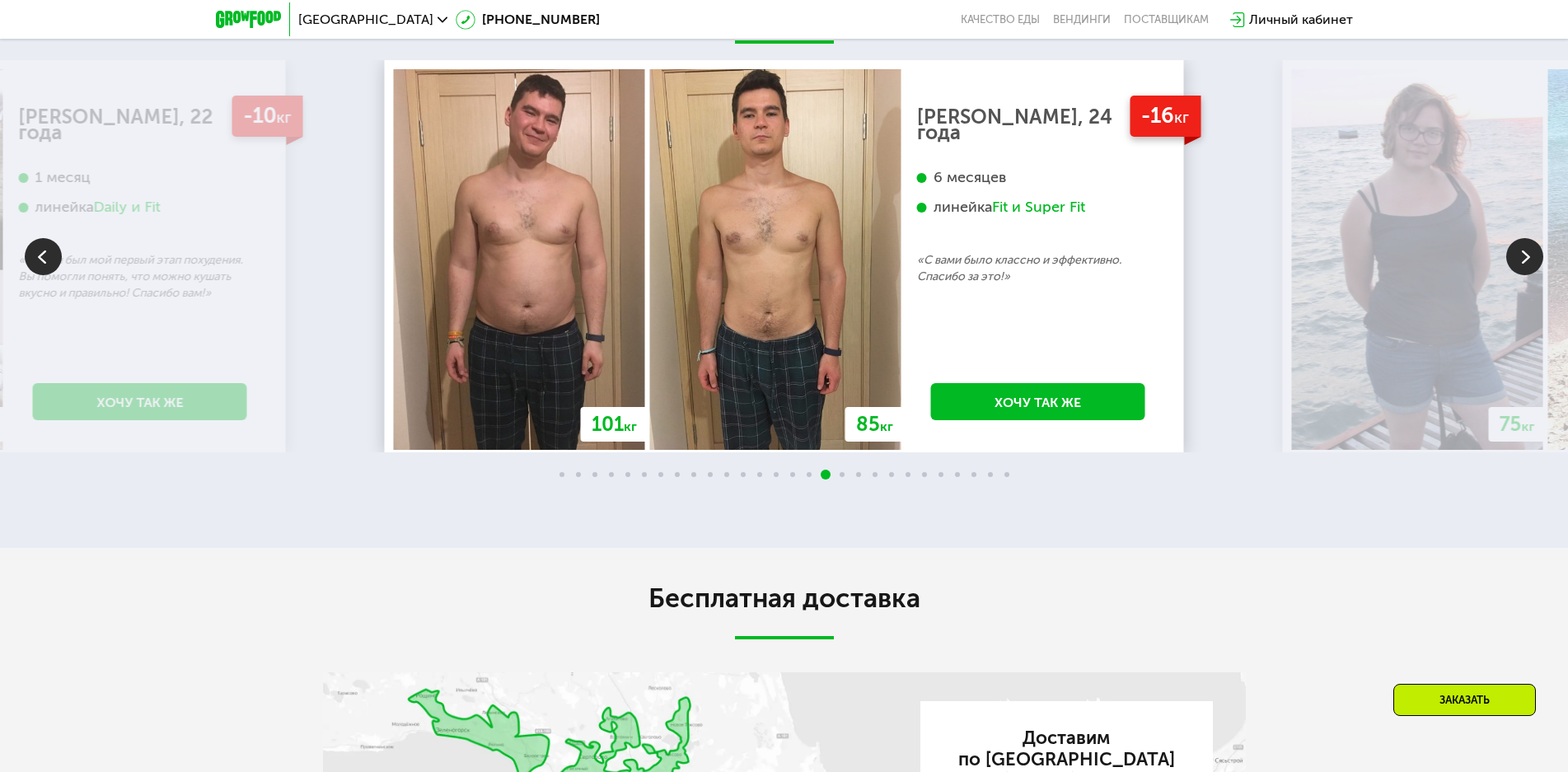
click at [1525, 275] on img at bounding box center [1524, 256] width 37 height 37
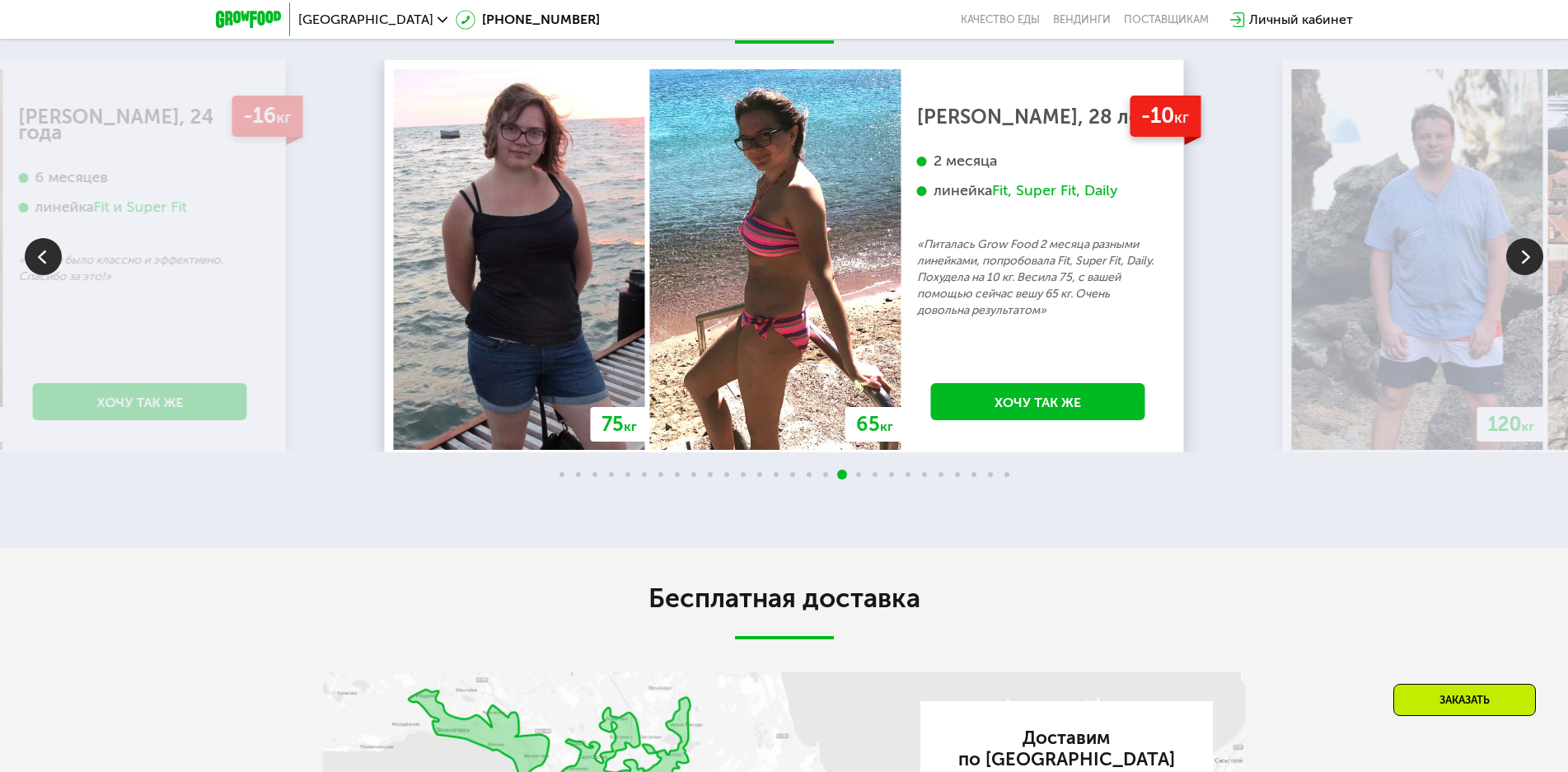
click at [1525, 275] on img at bounding box center [1524, 256] width 37 height 37
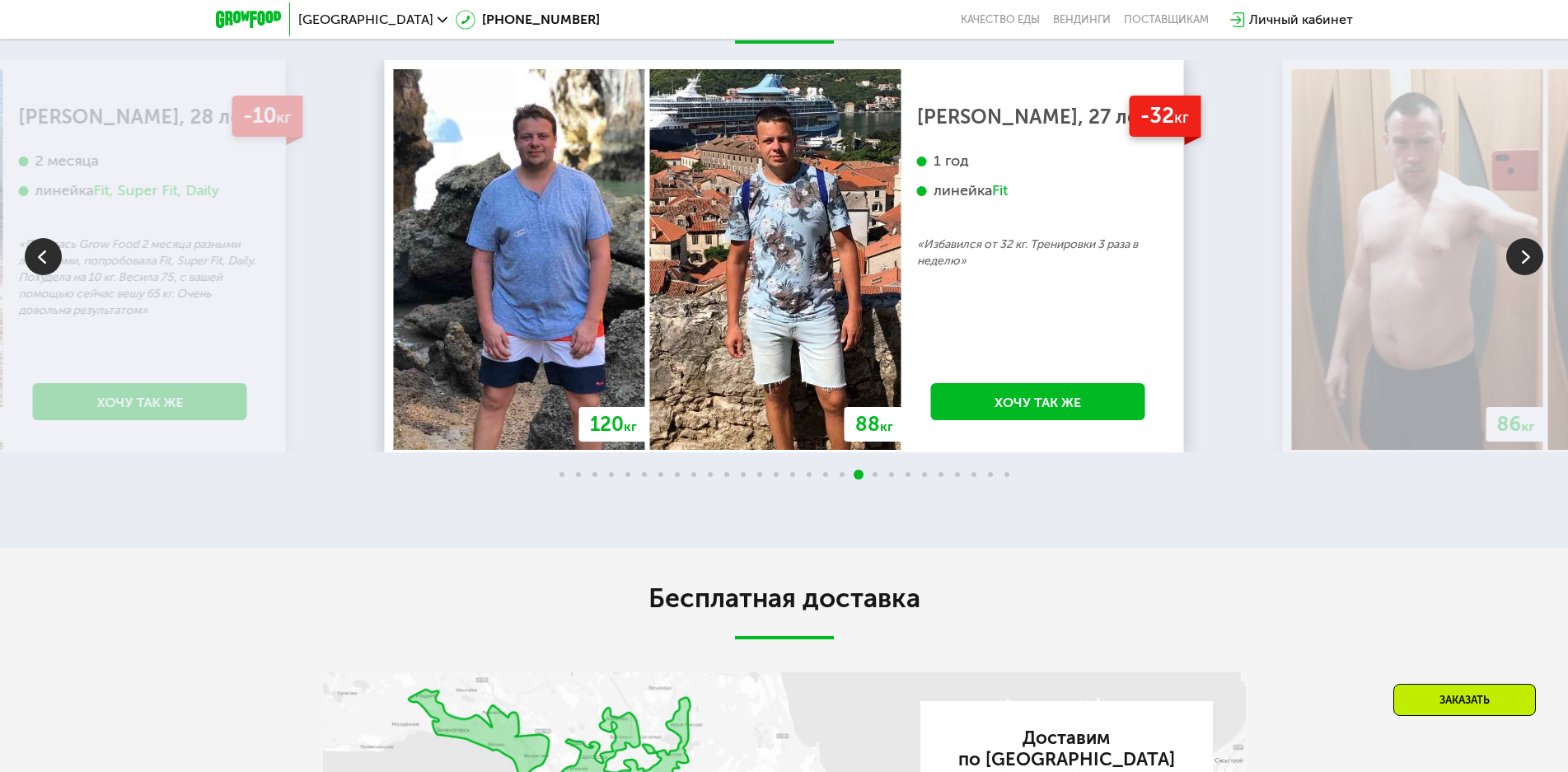
click at [1525, 275] on img at bounding box center [1524, 256] width 37 height 37
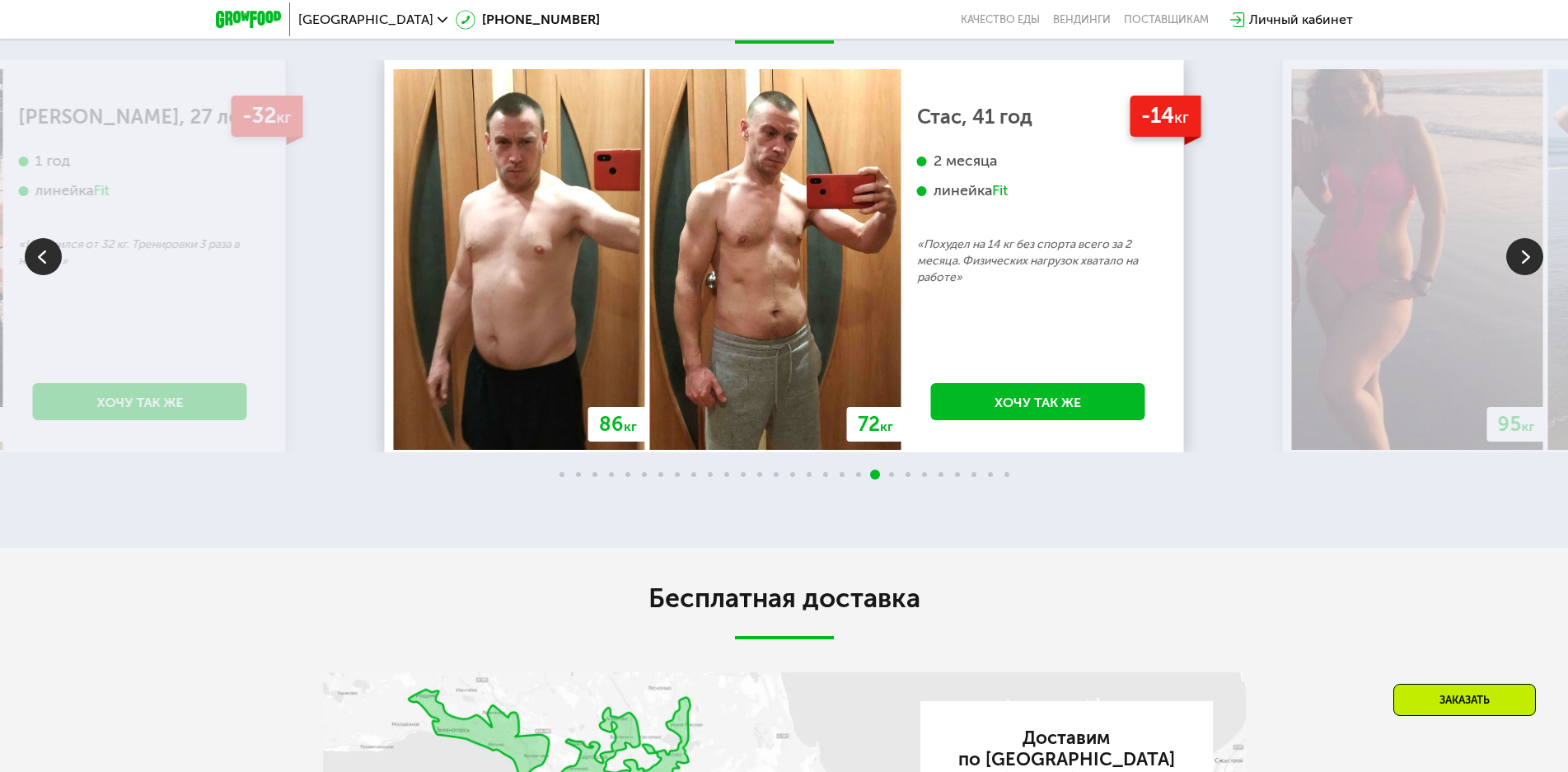
click at [1525, 275] on img at bounding box center [1524, 256] width 37 height 37
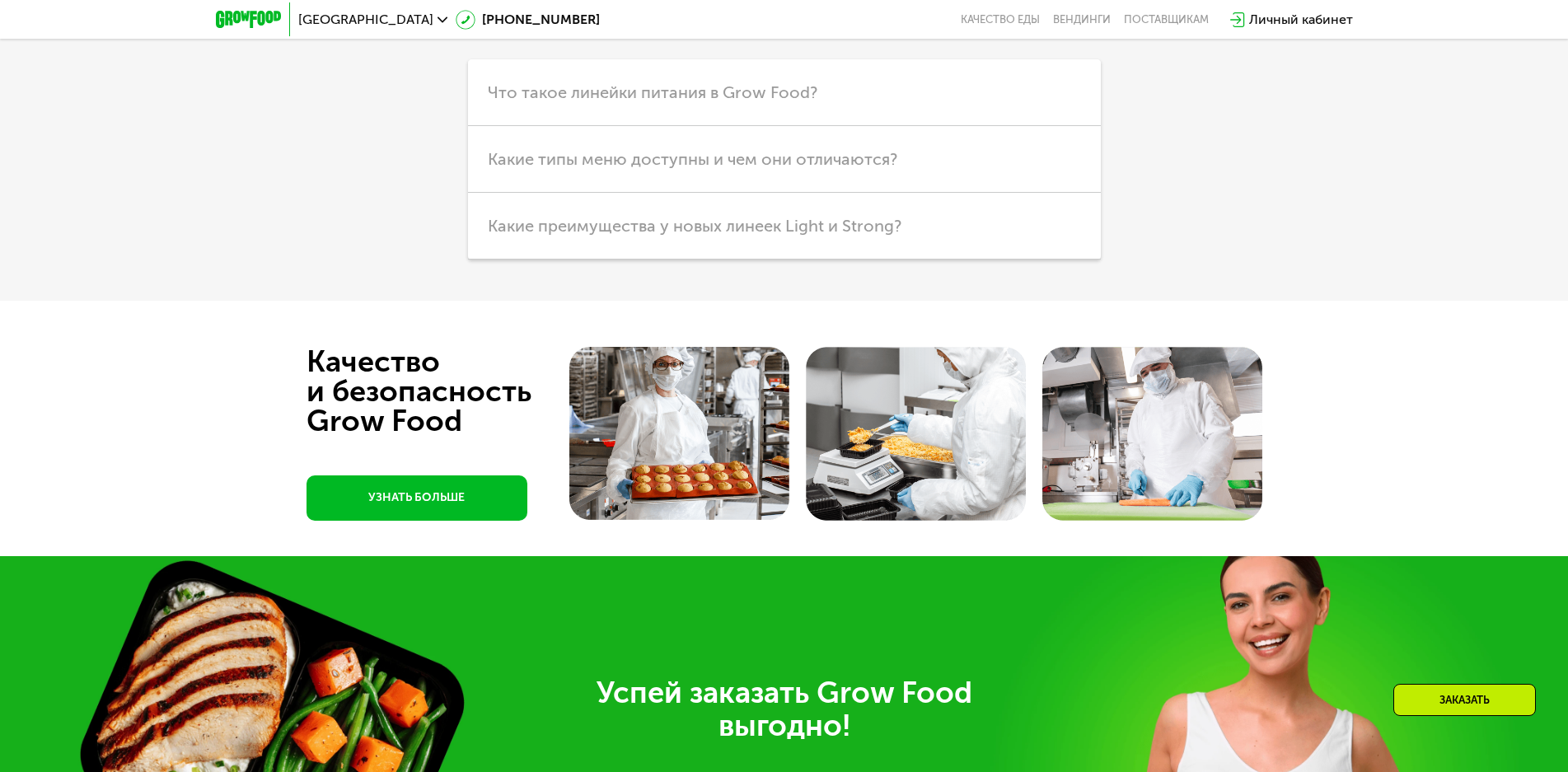
scroll to position [4596, 0]
